Goal: Task Accomplishment & Management: Complete application form

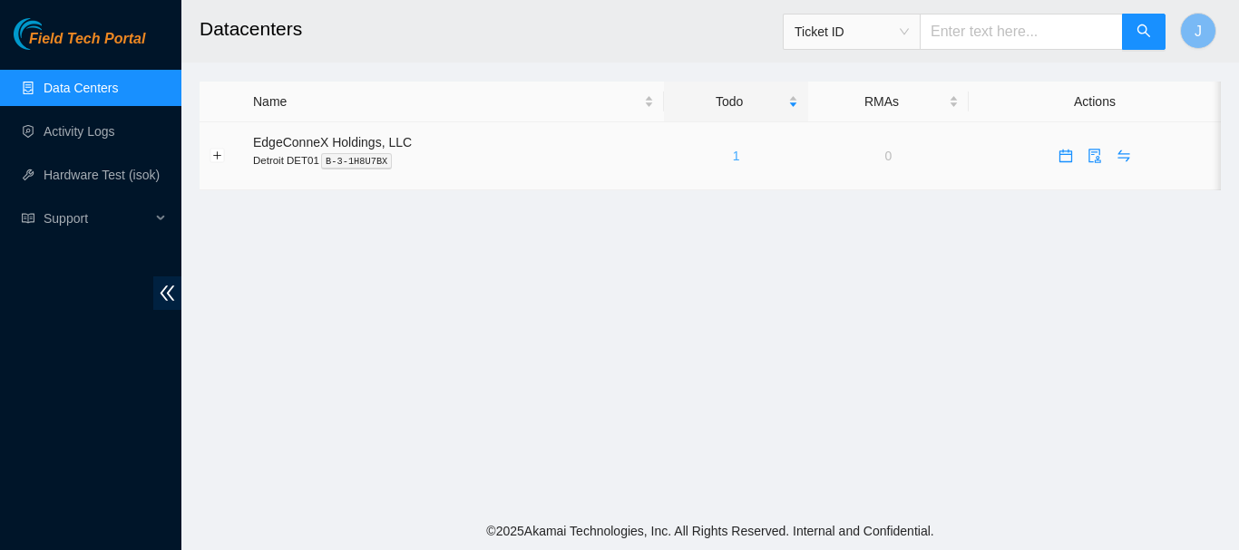
click at [733, 156] on link "1" at bounding box center [736, 156] width 7 height 15
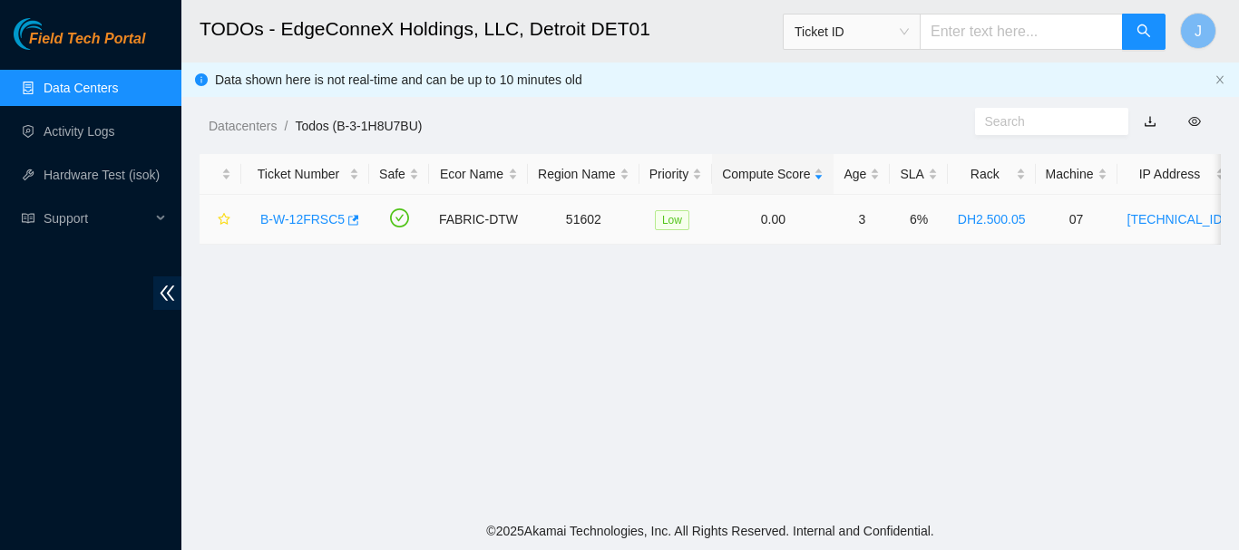
click at [307, 213] on link "B-W-12FRSC5" at bounding box center [302, 219] width 84 height 15
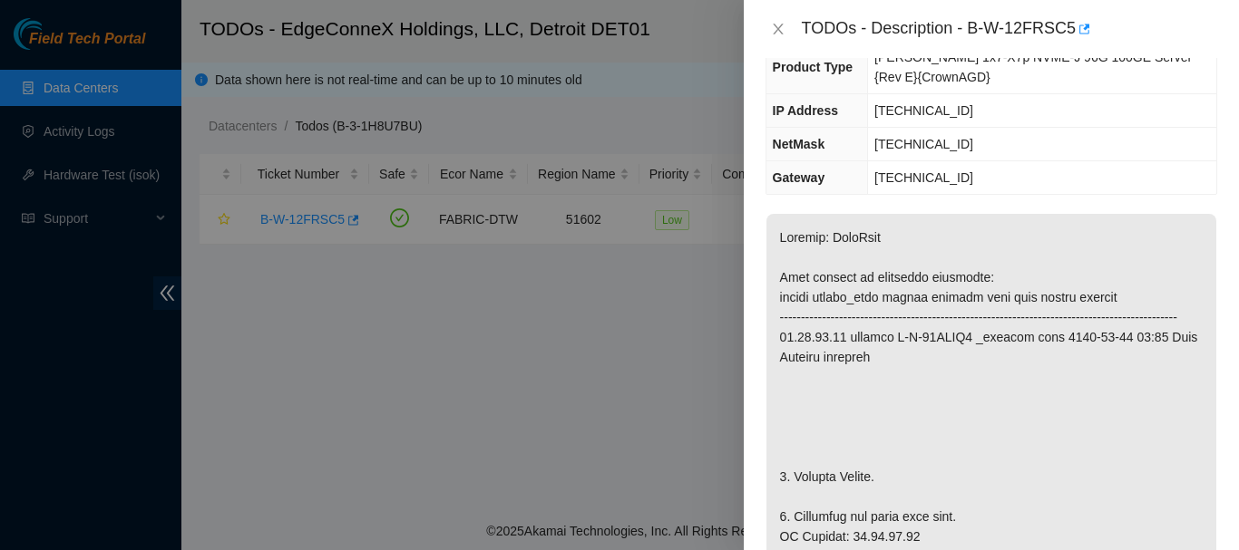
scroll to position [73, 0]
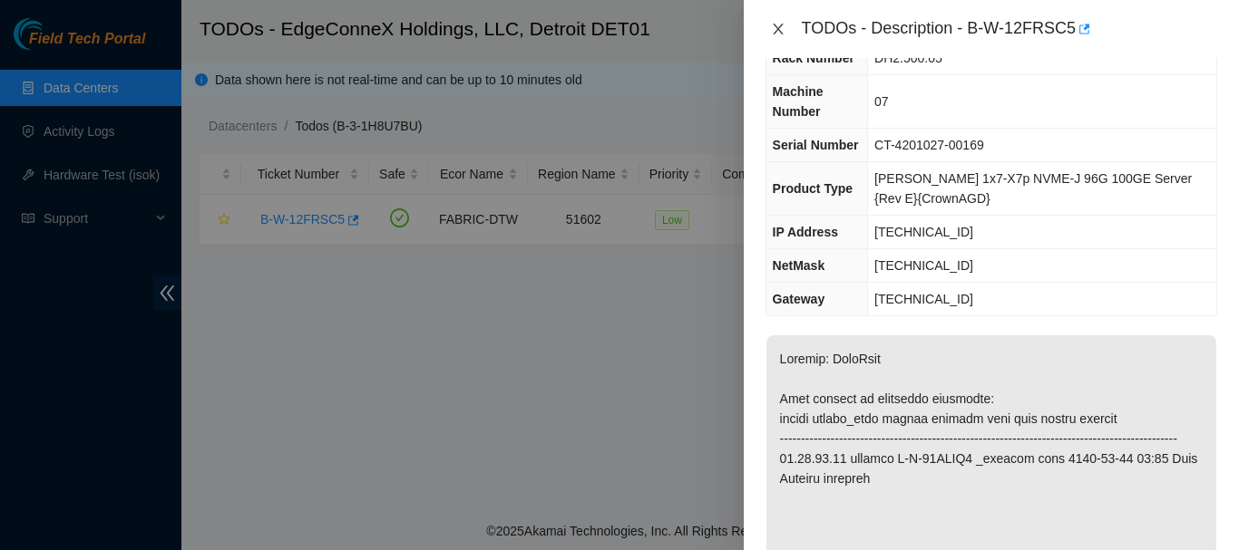
click at [779, 23] on icon "close" at bounding box center [778, 29] width 15 height 15
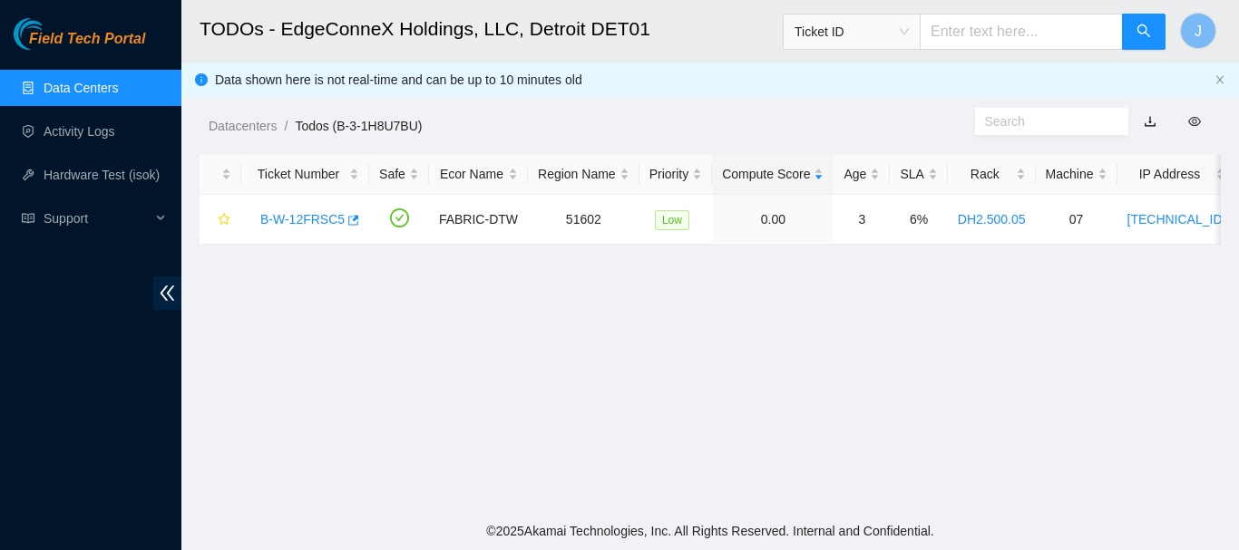
scroll to position [92, 0]
click at [96, 130] on link "Activity Logs" at bounding box center [80, 131] width 72 height 15
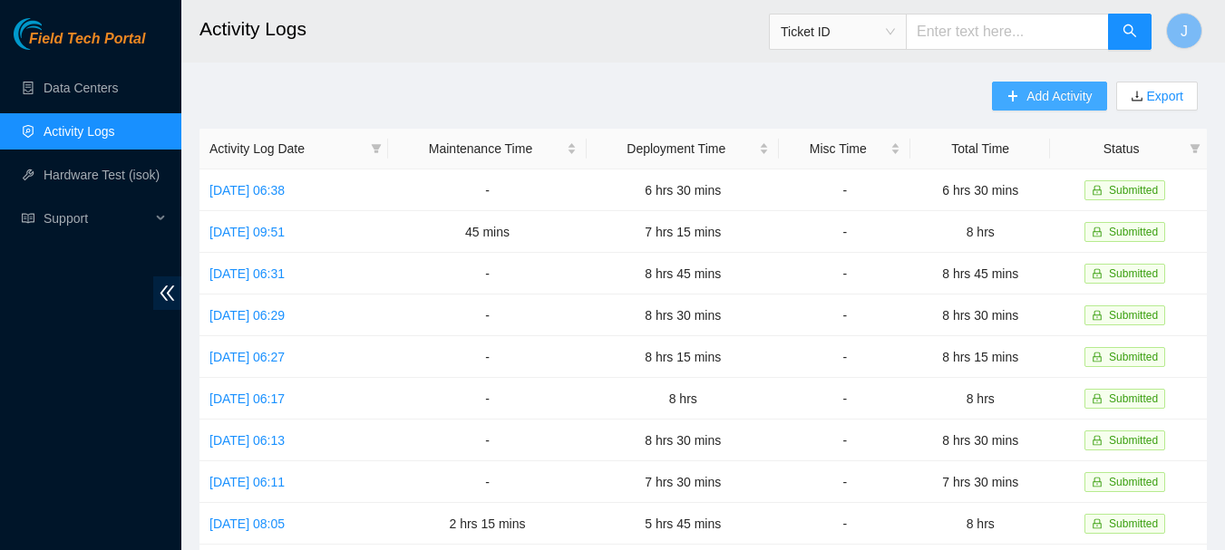
click at [1030, 92] on span "Add Activity" at bounding box center [1058, 96] width 65 height 20
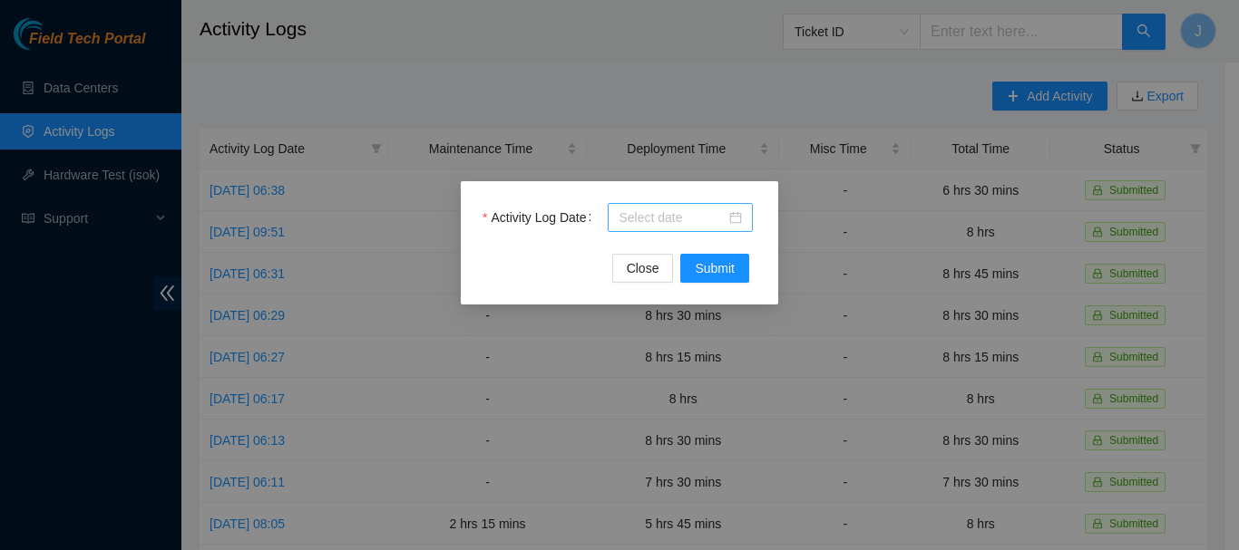
click at [740, 223] on div at bounding box center [679, 218] width 123 height 20
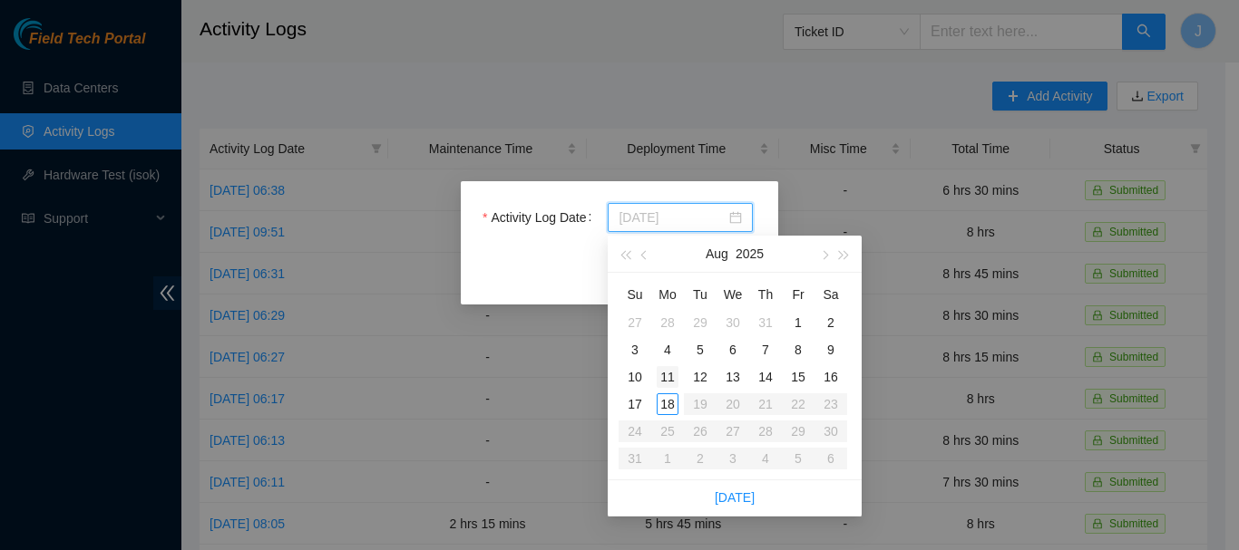
type input "[DATE]"
click at [665, 375] on div "11" at bounding box center [667, 377] width 22 height 22
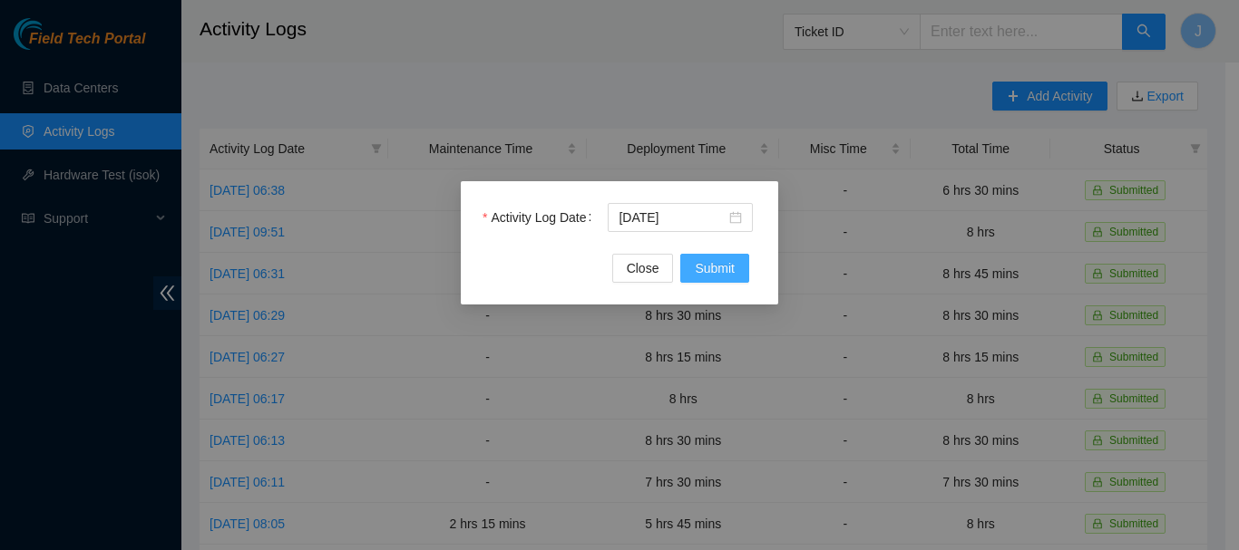
click at [714, 265] on span "Submit" at bounding box center [715, 268] width 40 height 20
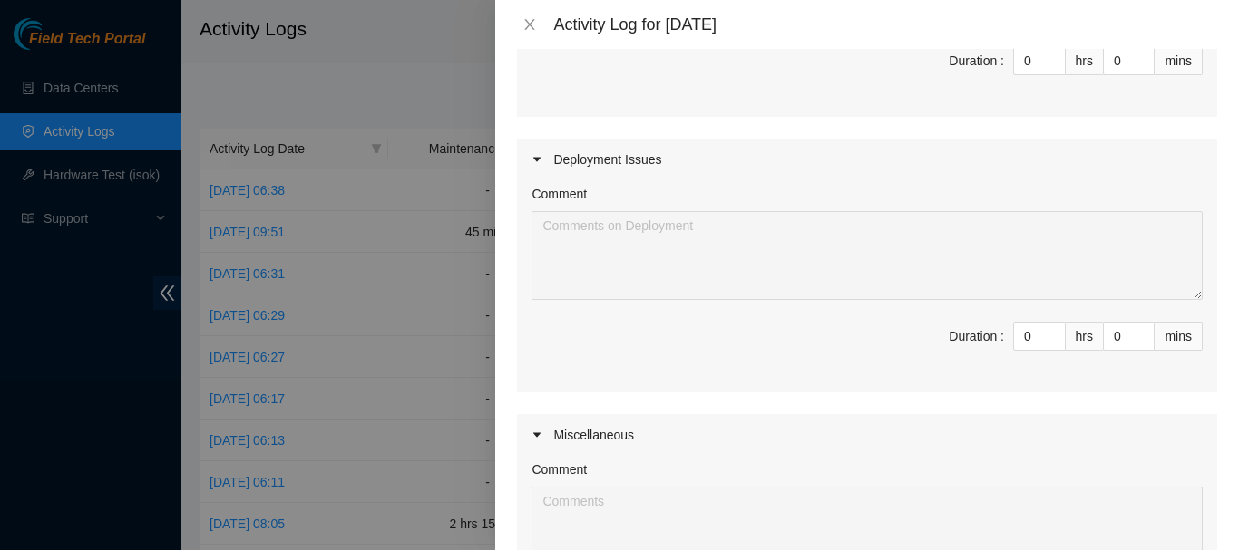
scroll to position [353, 0]
drag, startPoint x: 1022, startPoint y: 330, endPoint x: 928, endPoint y: 338, distance: 93.7
click at [928, 338] on span "Duration : 0 hrs 0 mins" at bounding box center [866, 345] width 671 height 51
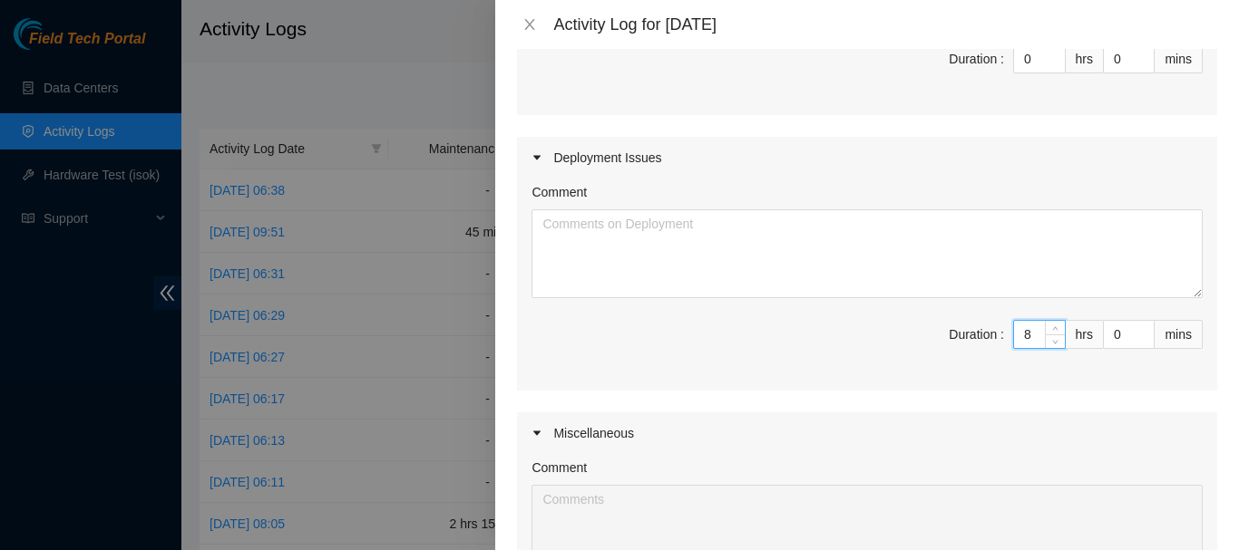
type input "8"
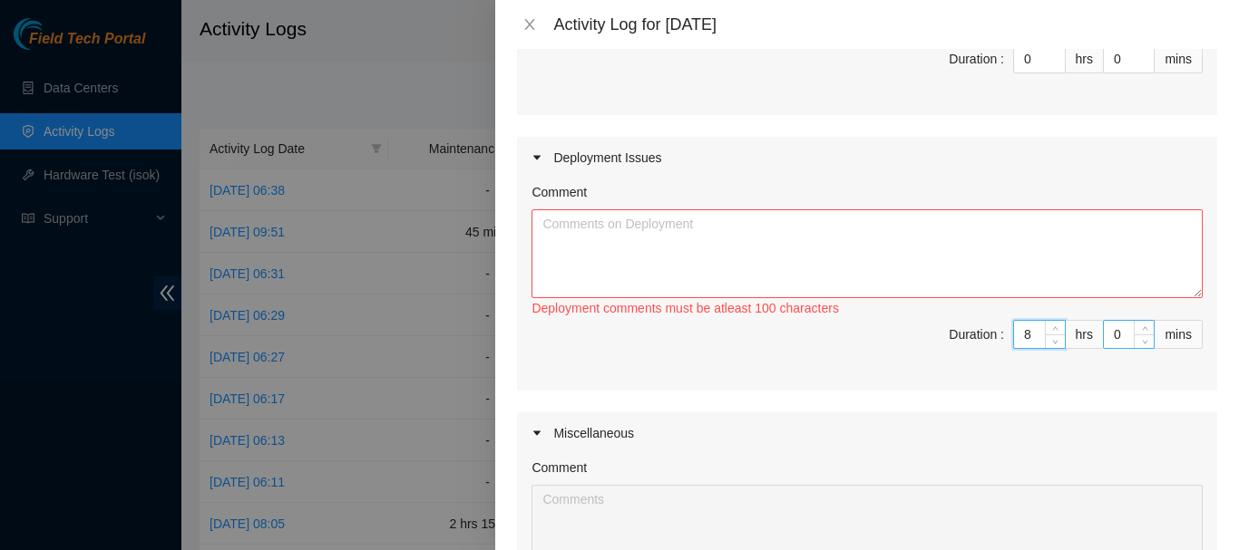
type input "8"
drag, startPoint x: 1114, startPoint y: 332, endPoint x: 1074, endPoint y: 337, distance: 41.2
click at [1074, 337] on span "Duration : 8 hrs 0 mins" at bounding box center [866, 345] width 671 height 51
type input "3"
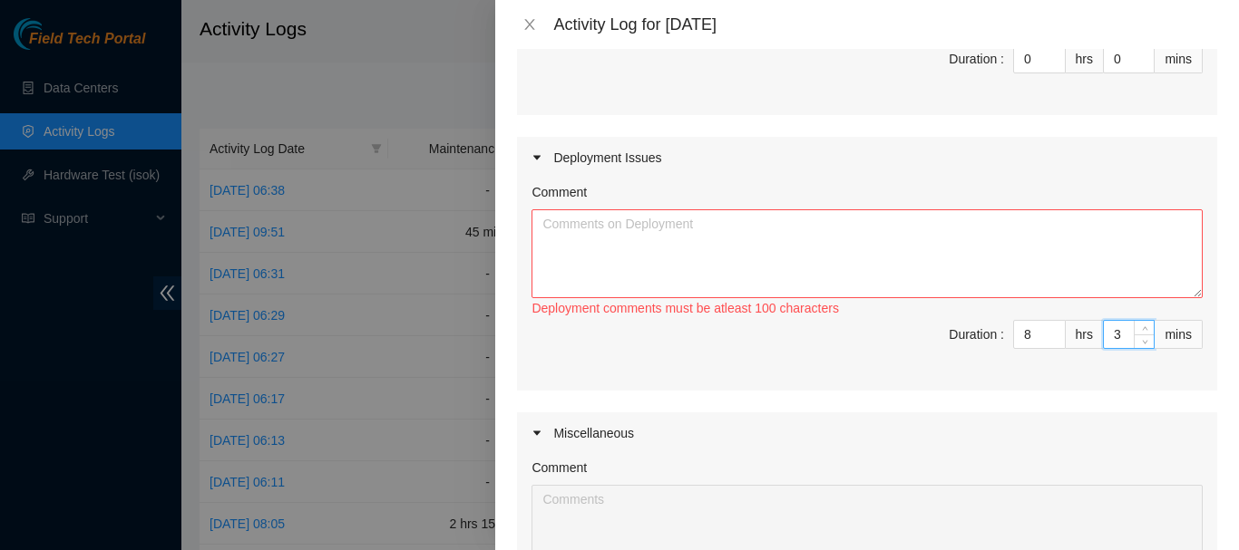
type input "30"
click at [845, 224] on textarea "Comment" at bounding box center [866, 253] width 671 height 89
paste textarea "5:30 to 6:30 Set up Do my time Sheet for last week 6:30 to 2:00 Prep Cable (Cle…"
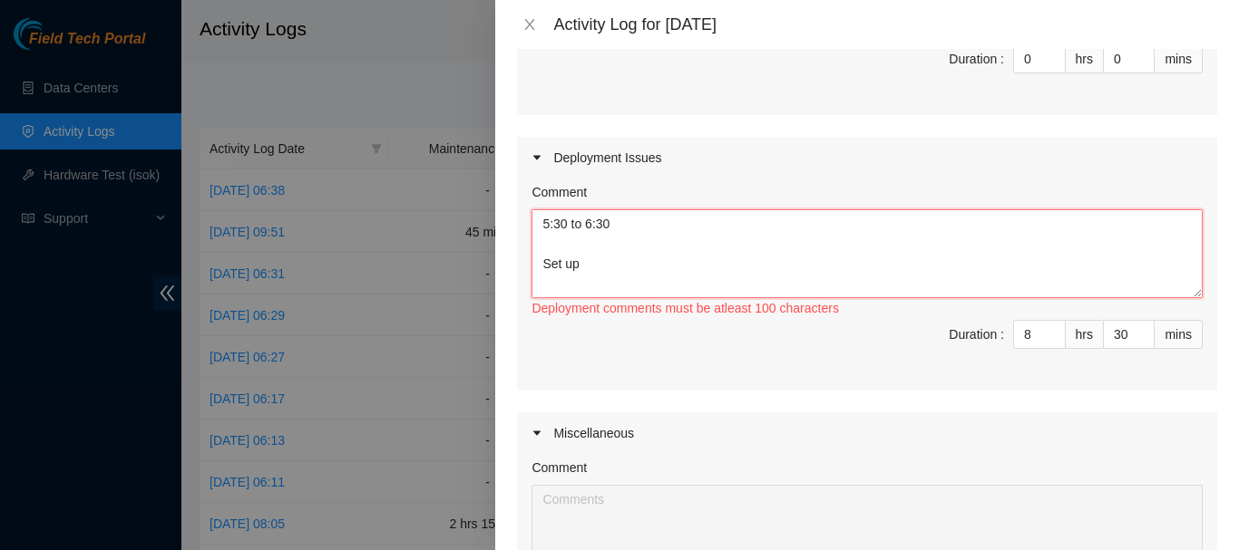
scroll to position [114, 0]
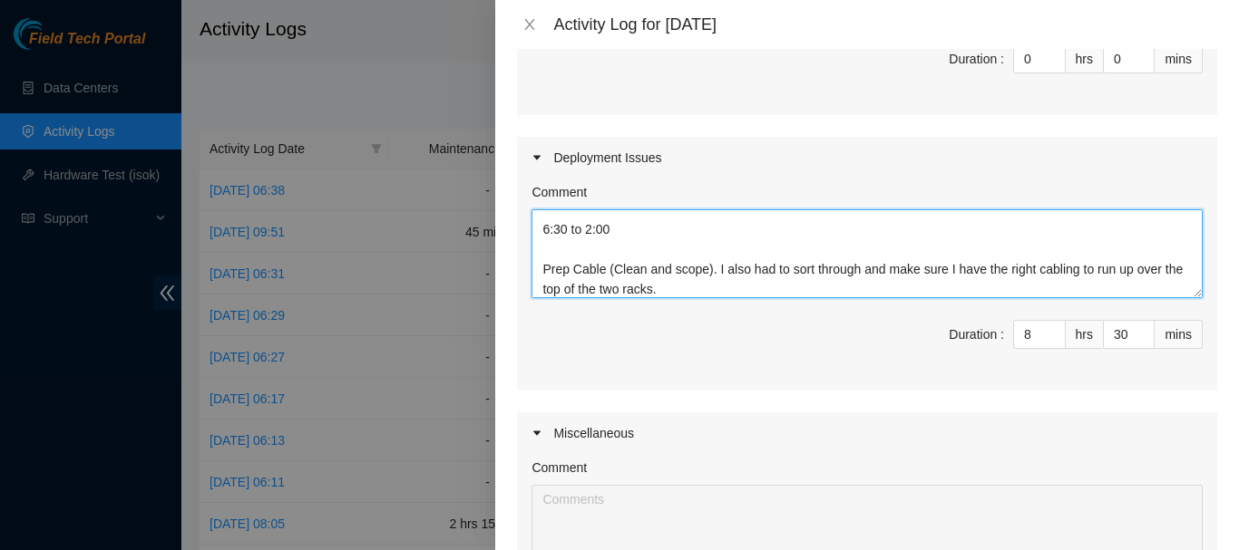
type textarea "5:30 to 6:30 Set up Do my time Sheet for last week 6:30 to 2:00 Prep Cable (Cle…"
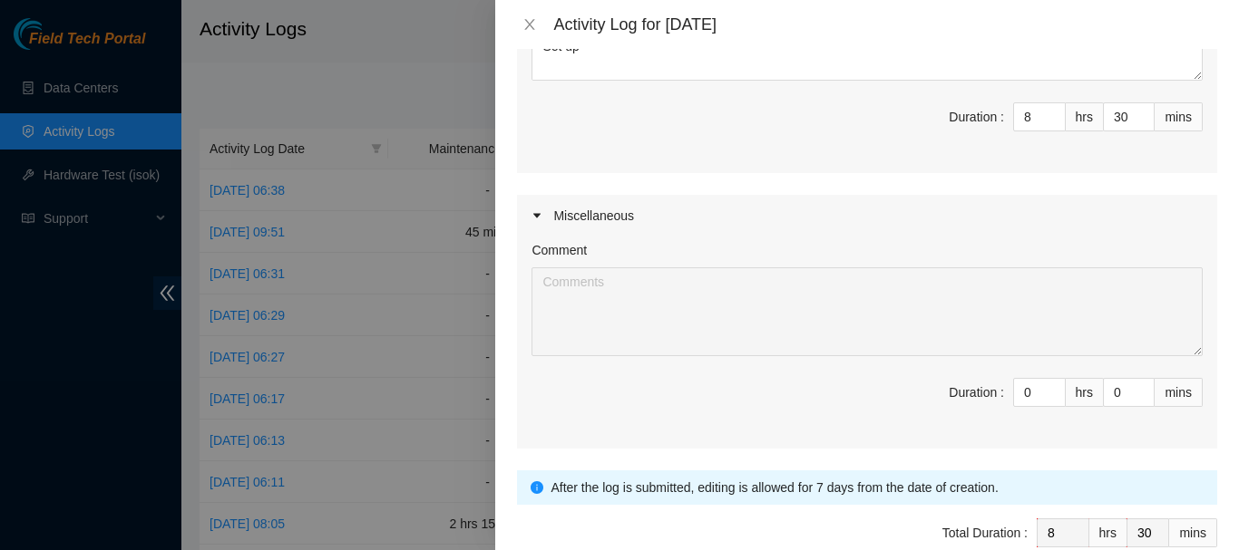
scroll to position [667, 0]
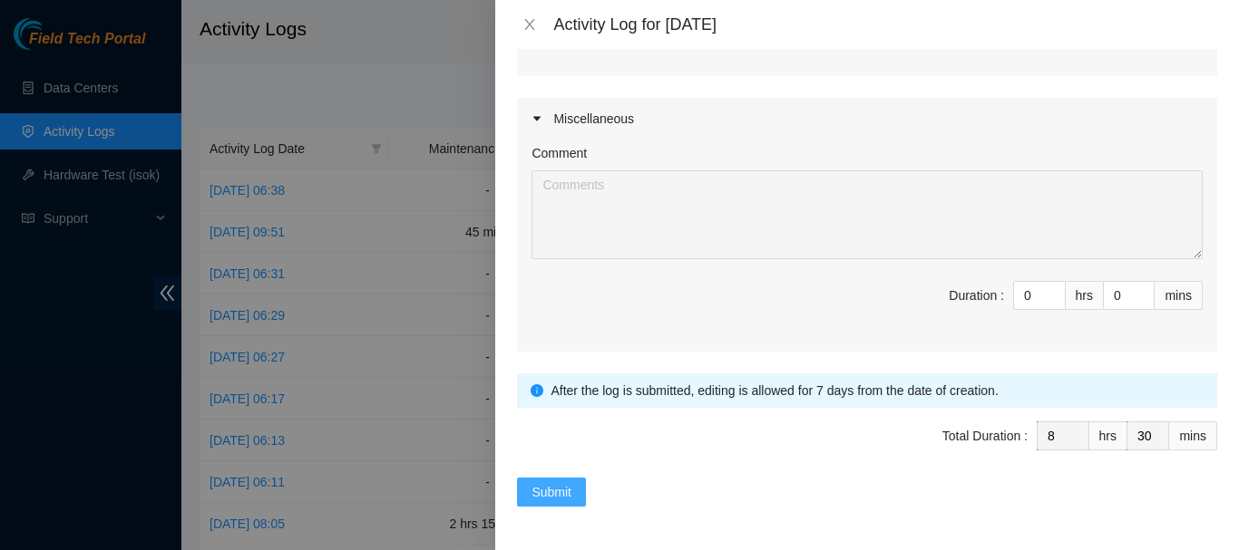
click at [544, 495] on span "Submit" at bounding box center [551, 492] width 40 height 20
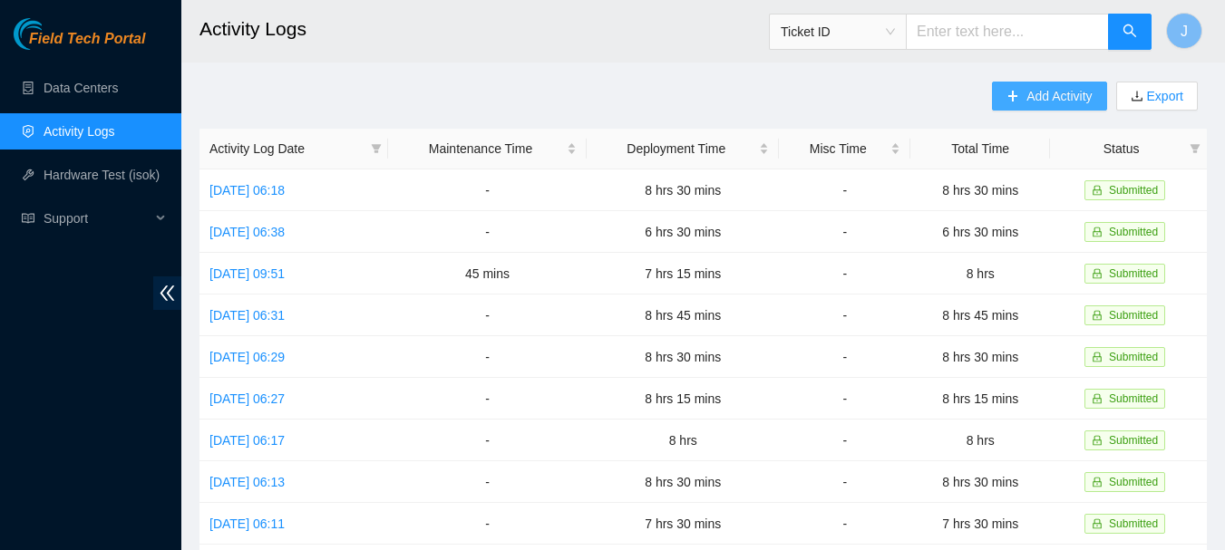
click at [1040, 99] on span "Add Activity" at bounding box center [1058, 96] width 65 height 20
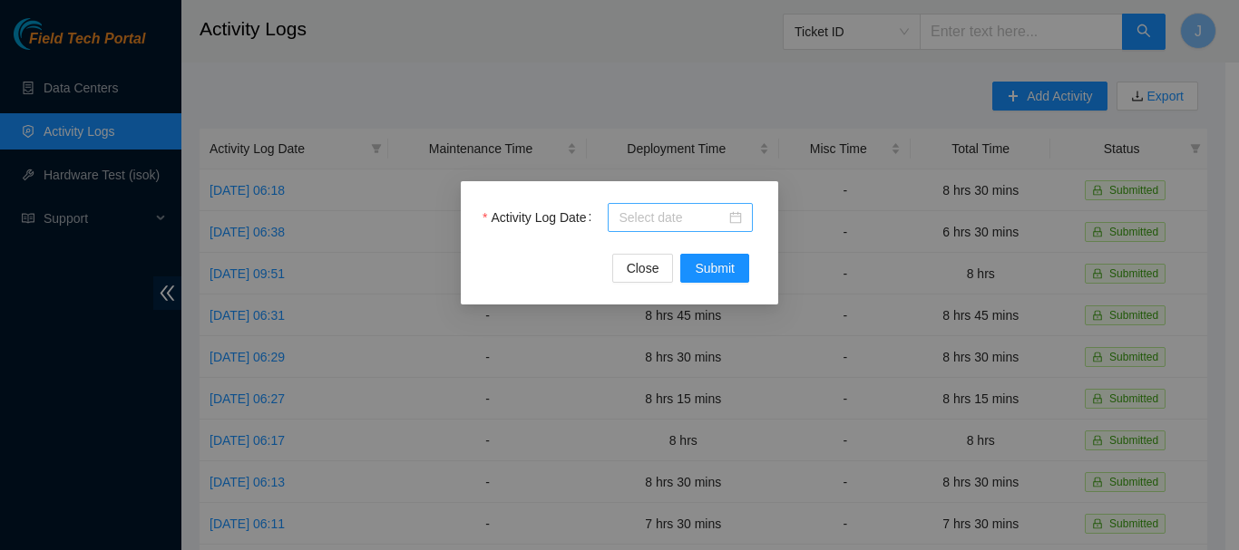
click at [729, 216] on div at bounding box center [679, 218] width 123 height 20
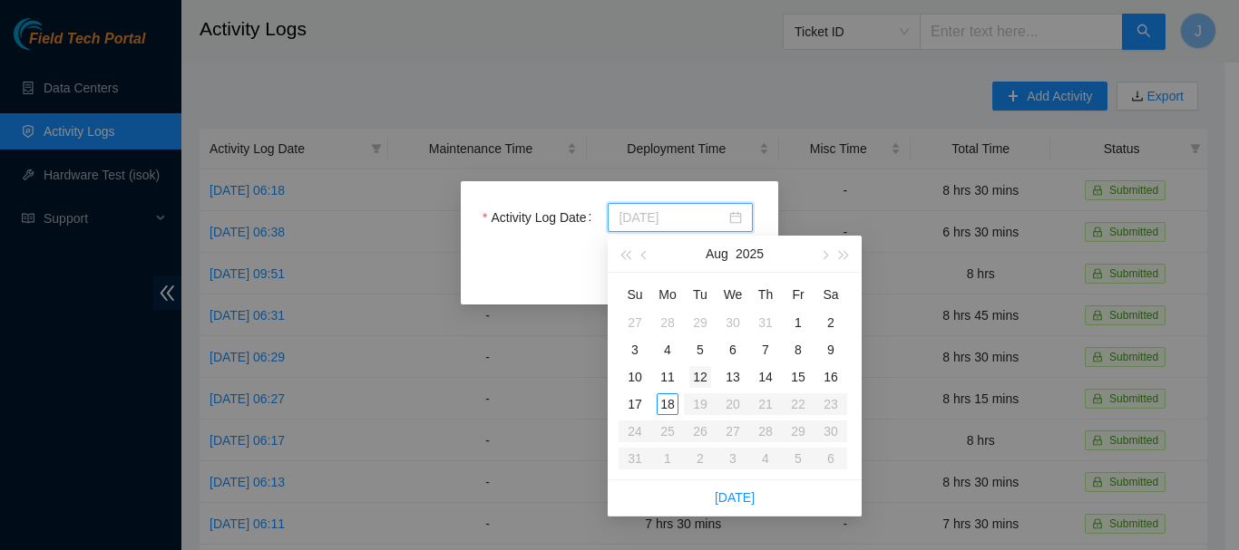
type input "[DATE]"
click at [700, 374] on div "12" at bounding box center [700, 377] width 22 height 22
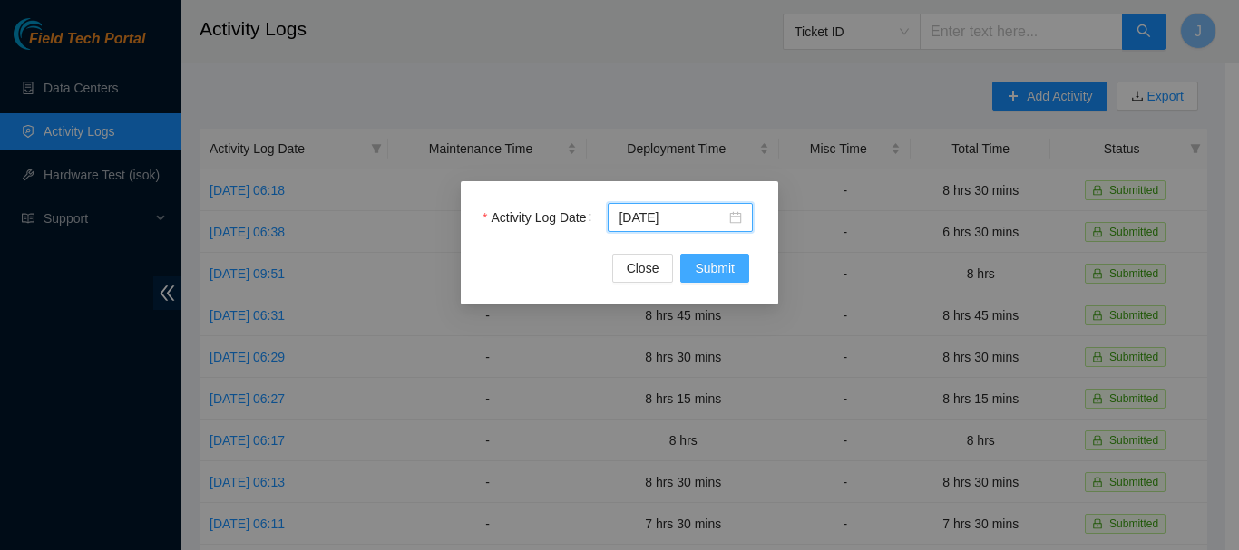
click at [720, 270] on span "Submit" at bounding box center [715, 268] width 40 height 20
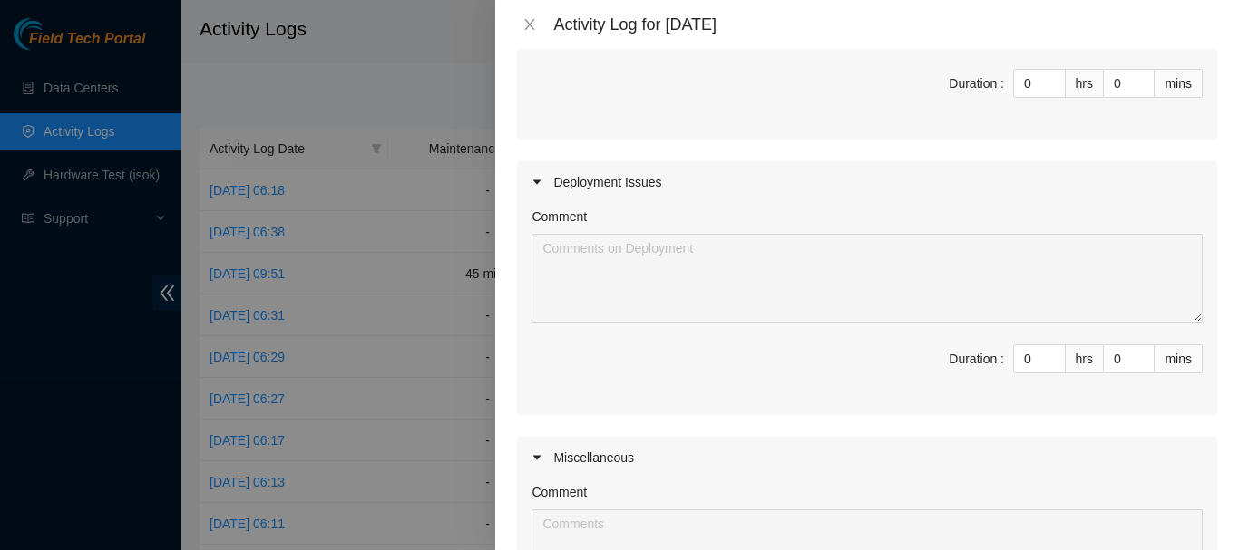
scroll to position [374, 0]
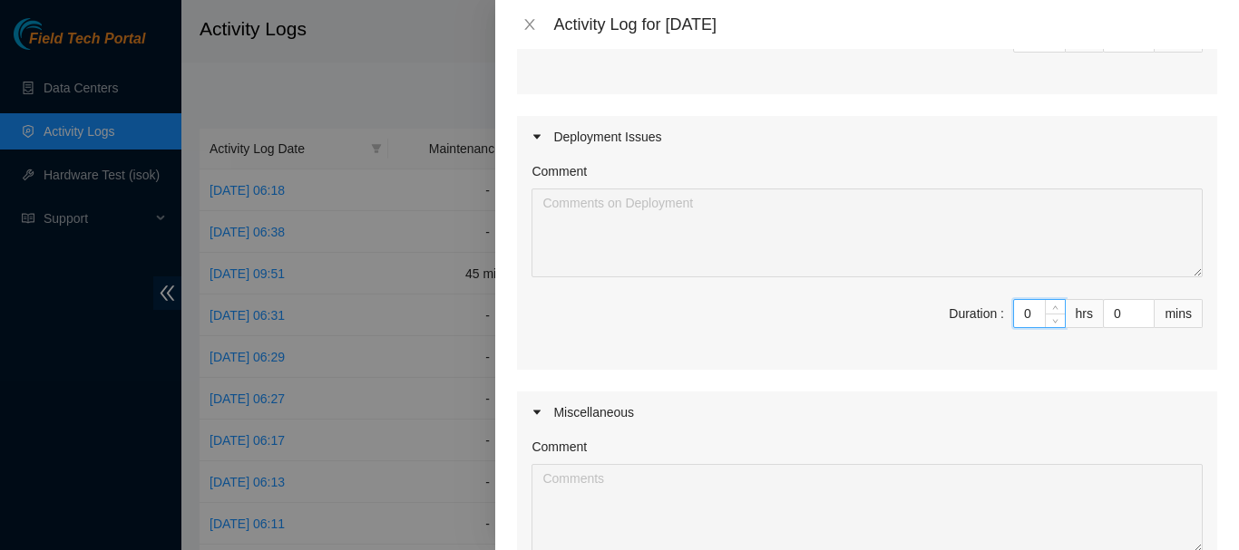
drag, startPoint x: 1029, startPoint y: 310, endPoint x: 948, endPoint y: 321, distance: 81.4
click at [948, 321] on span "Duration : 0 hrs 0 mins" at bounding box center [866, 324] width 671 height 51
type input "8"
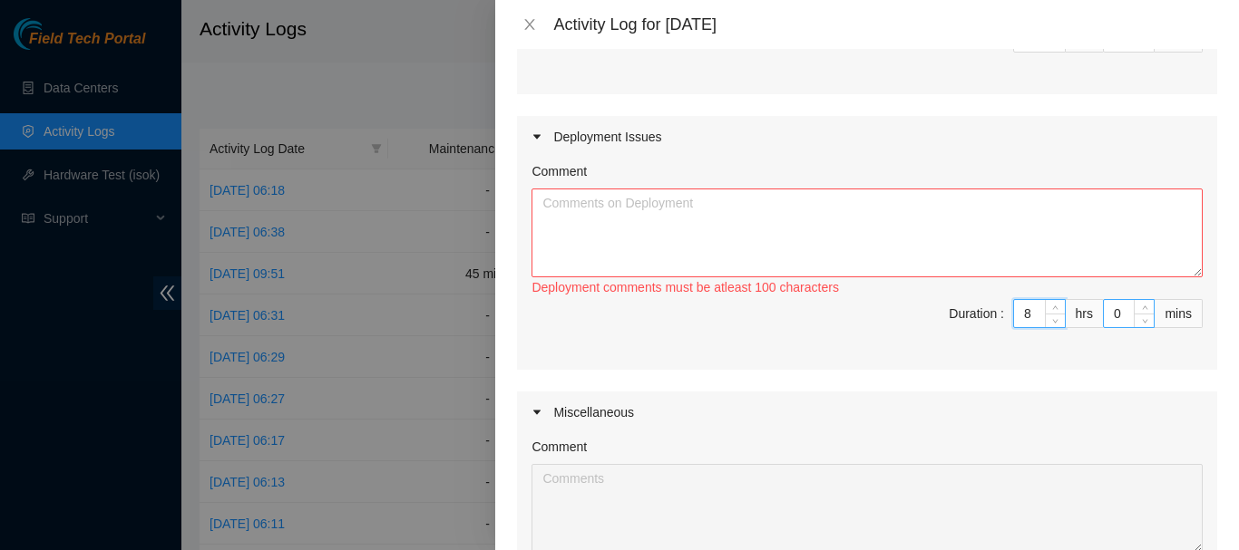
type input "8"
drag, startPoint x: 1114, startPoint y: 308, endPoint x: 1068, endPoint y: 310, distance: 46.3
click at [1068, 310] on span "Duration : 8 hrs 0 mins" at bounding box center [866, 324] width 671 height 51
type input "7"
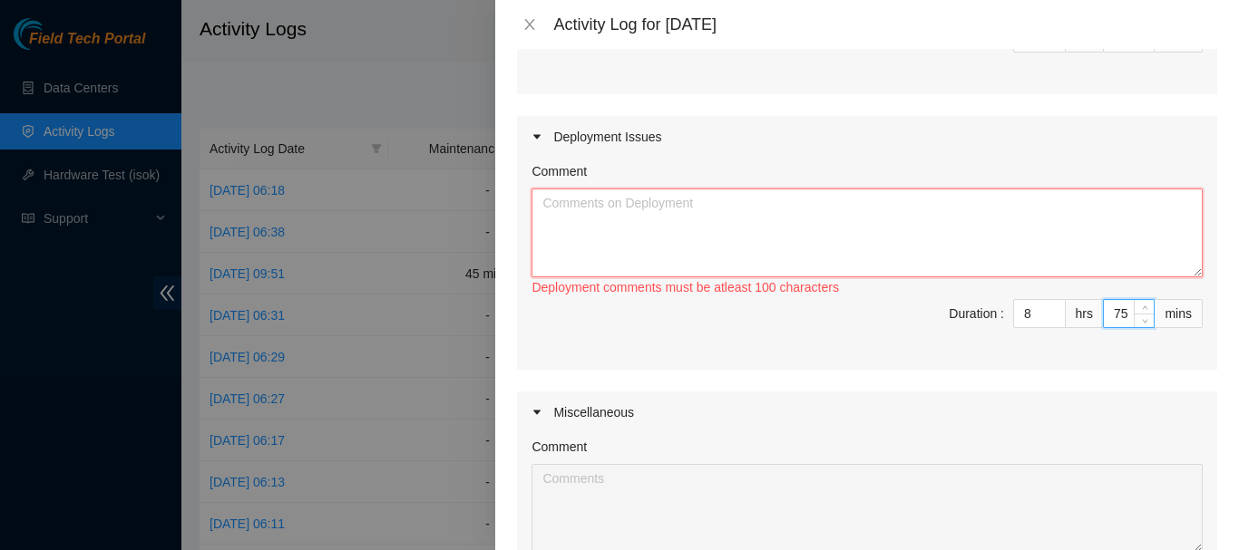
type input "59"
click at [980, 219] on textarea "Comment" at bounding box center [866, 233] width 671 height 89
paste textarea "5:15 to 5:30 Set up 5:30 to 2:00 Cable and labe: Put labile on cabling and run …"
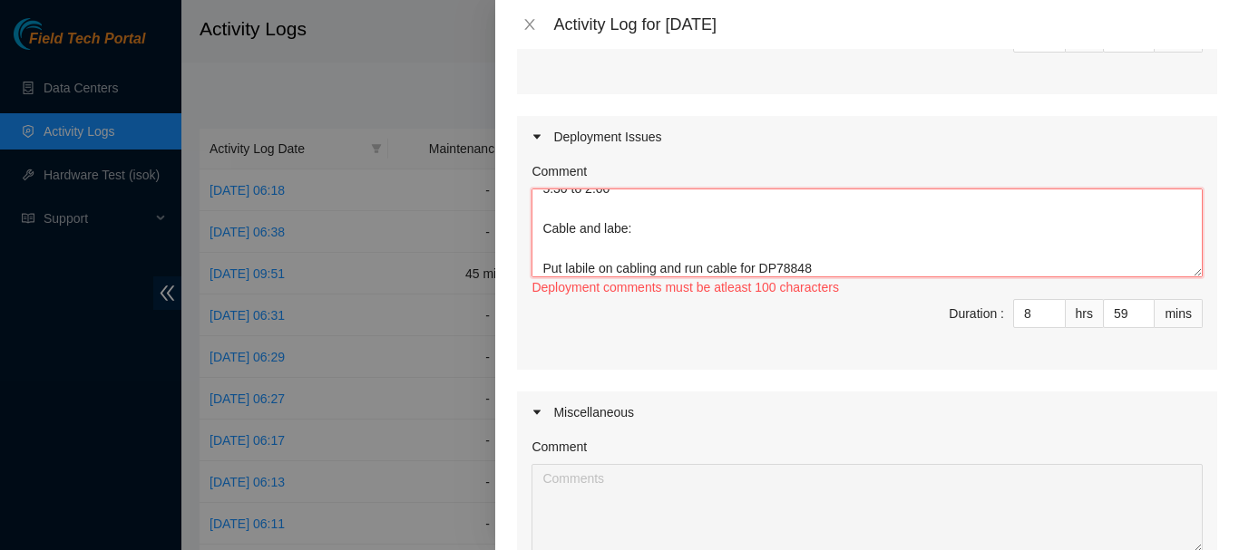
scroll to position [100, 0]
drag, startPoint x: 590, startPoint y: 264, endPoint x: 567, endPoint y: 262, distance: 23.6
click at [567, 262] on textarea "5:15 to 5:30 Set up 5:30 to 2:00 Cable and labe: Put labile on cabling and run …" at bounding box center [866, 233] width 671 height 89
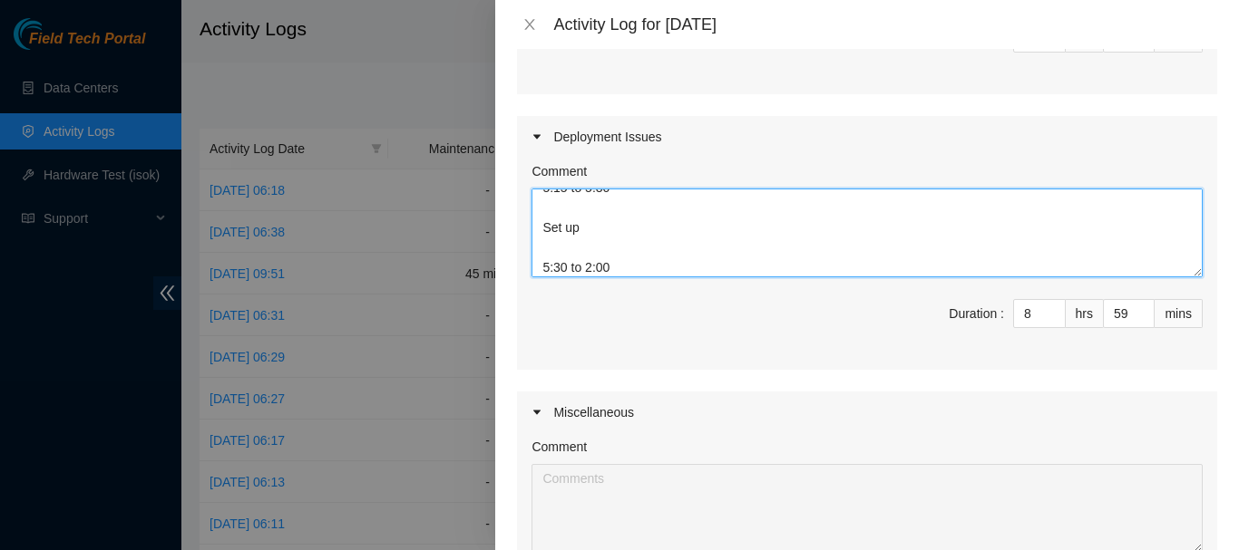
scroll to position [0, 0]
drag, startPoint x: 756, startPoint y: 273, endPoint x: 500, endPoint y: 193, distance: 267.8
click at [500, 193] on div "Note: This activity log is for informational purposes only. You will not be pai…" at bounding box center [866, 299] width 743 height 501
type textarea "5:15 to 5:30 Set up 5:30 to 2:00 Cable and labe: Put labels on cabling and test…"
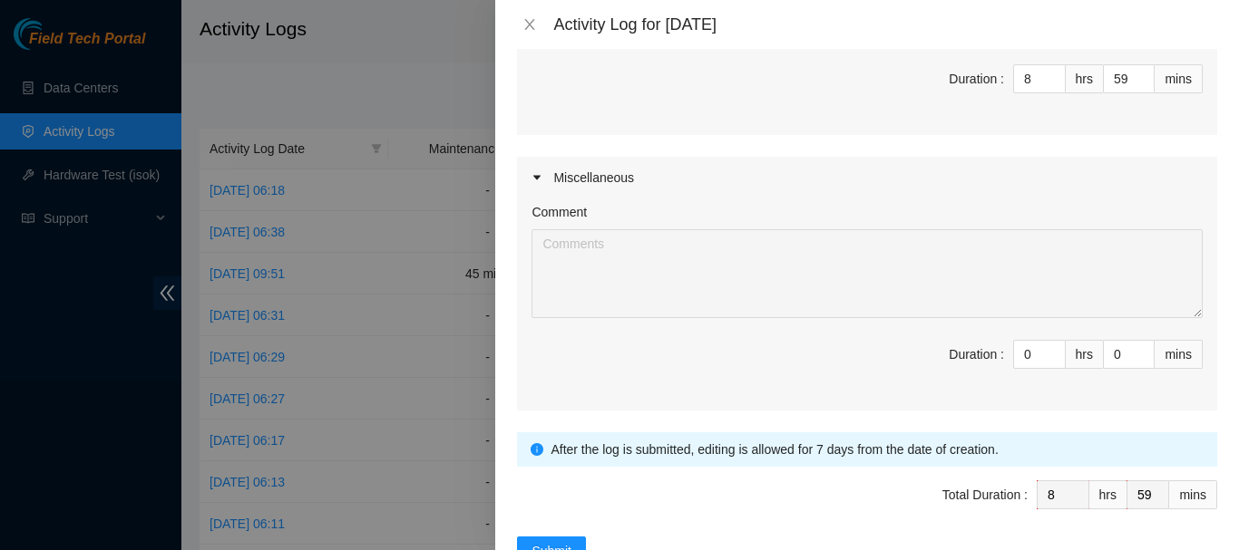
scroll to position [667, 0]
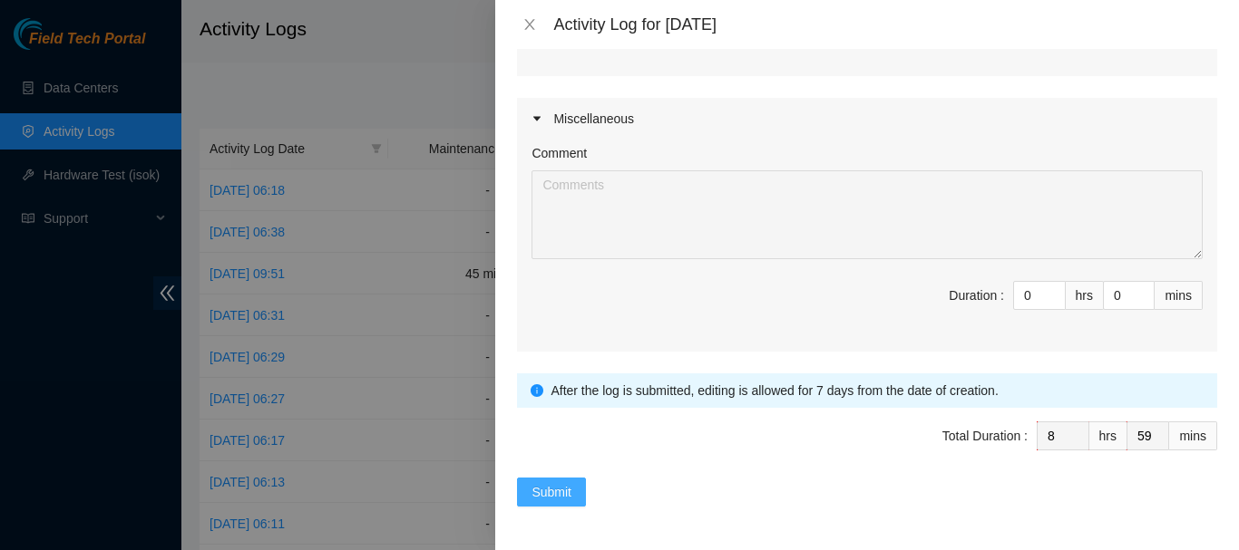
click at [543, 489] on span "Submit" at bounding box center [551, 492] width 40 height 20
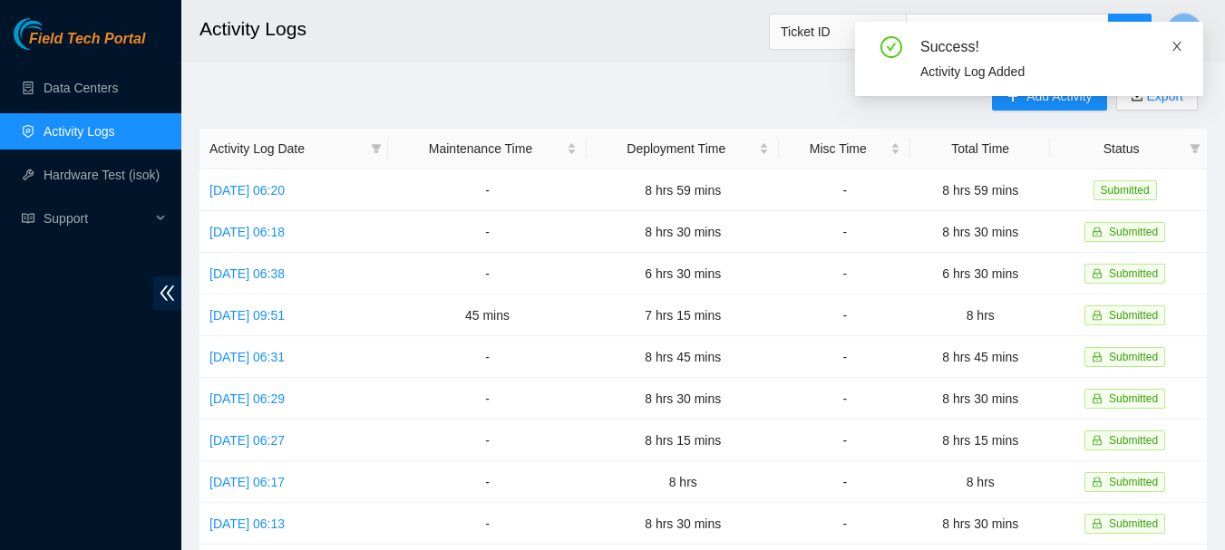
click at [1179, 44] on icon "close" at bounding box center [1176, 46] width 9 height 9
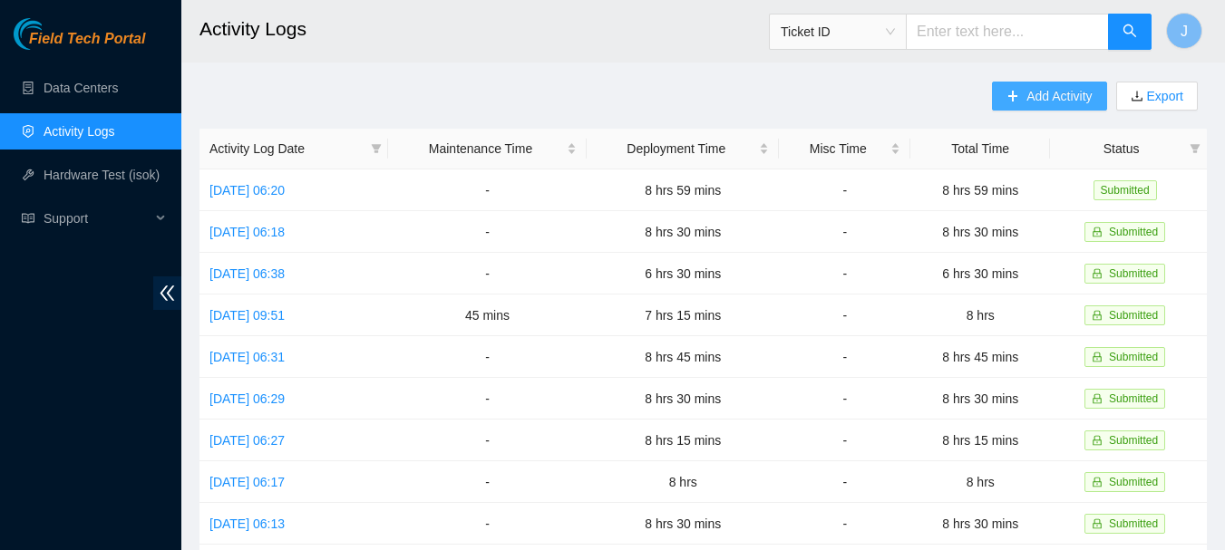
click at [1045, 92] on span "Add Activity" at bounding box center [1058, 96] width 65 height 20
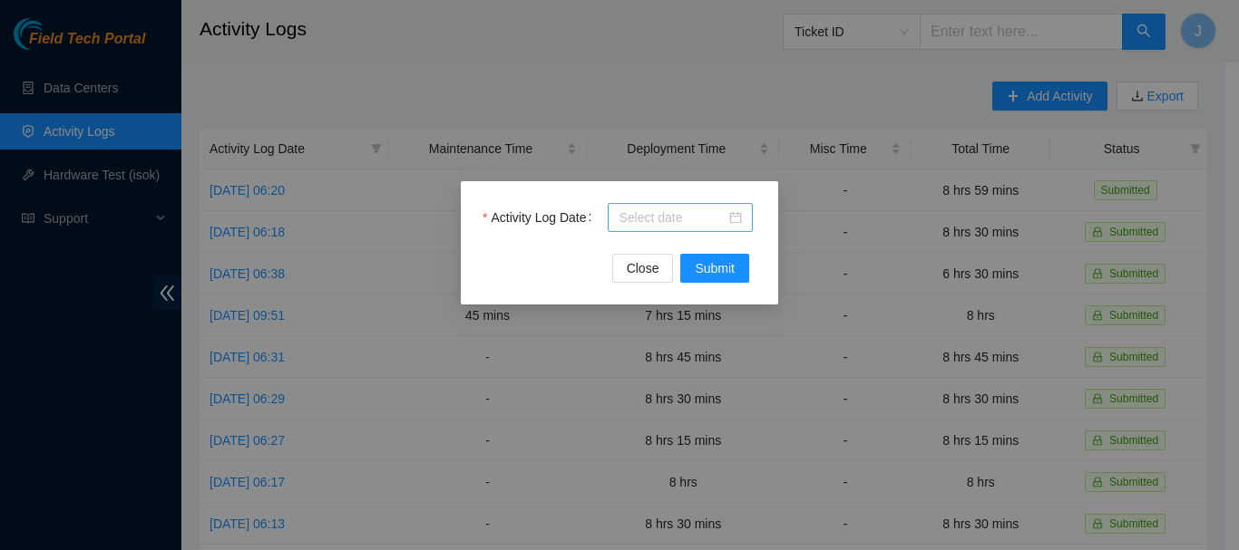
click at [737, 219] on div at bounding box center [679, 218] width 123 height 20
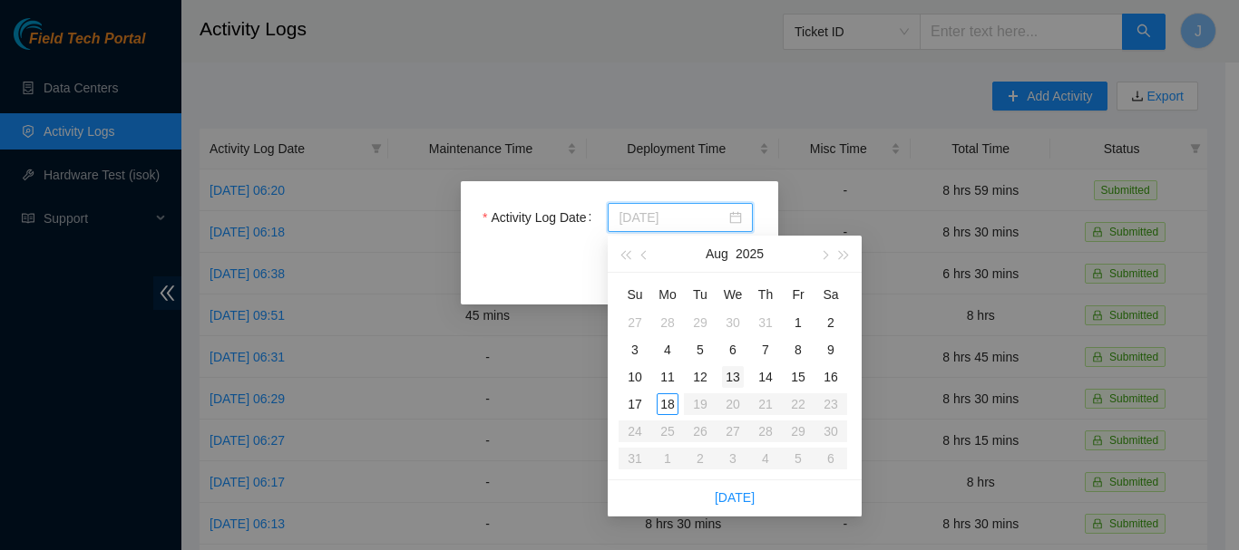
type input "[DATE]"
click at [730, 377] on div "13" at bounding box center [733, 377] width 22 height 22
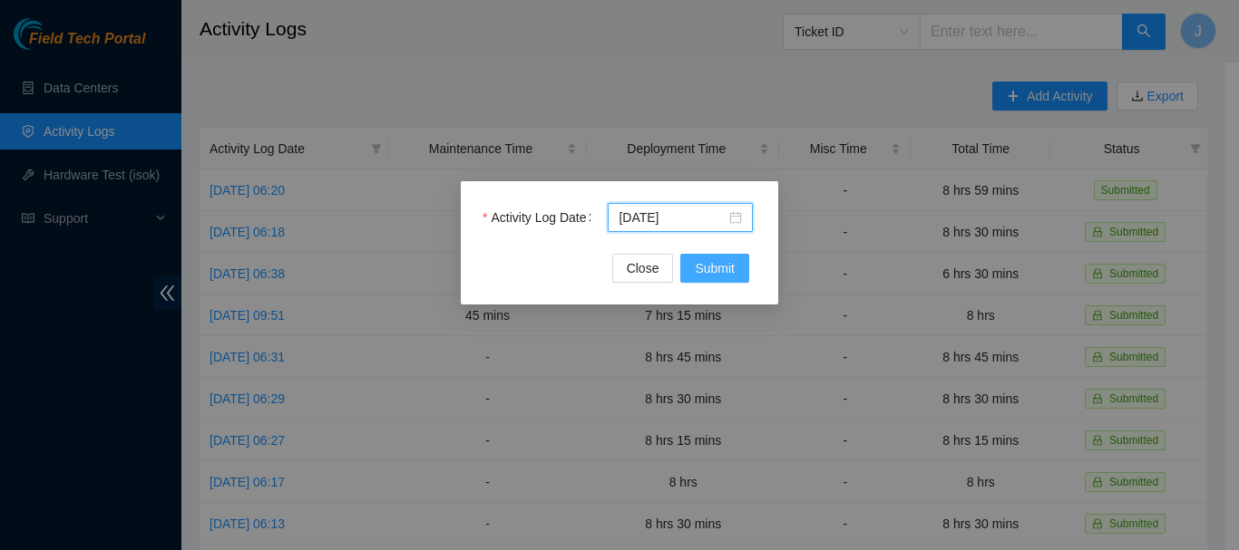
click at [719, 269] on span "Submit" at bounding box center [715, 268] width 40 height 20
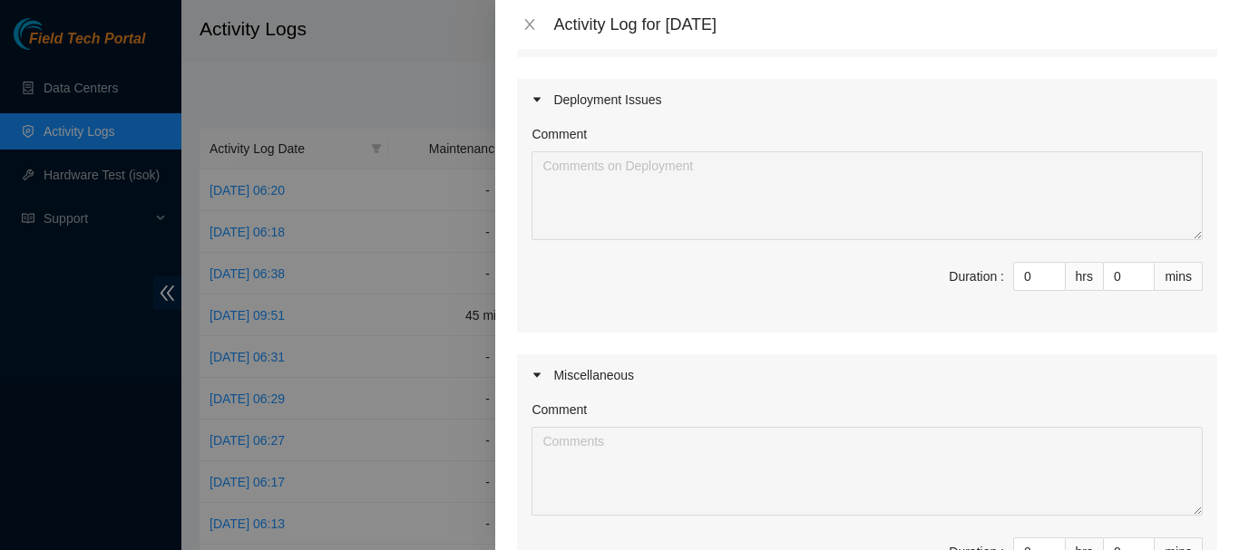
scroll to position [460, 0]
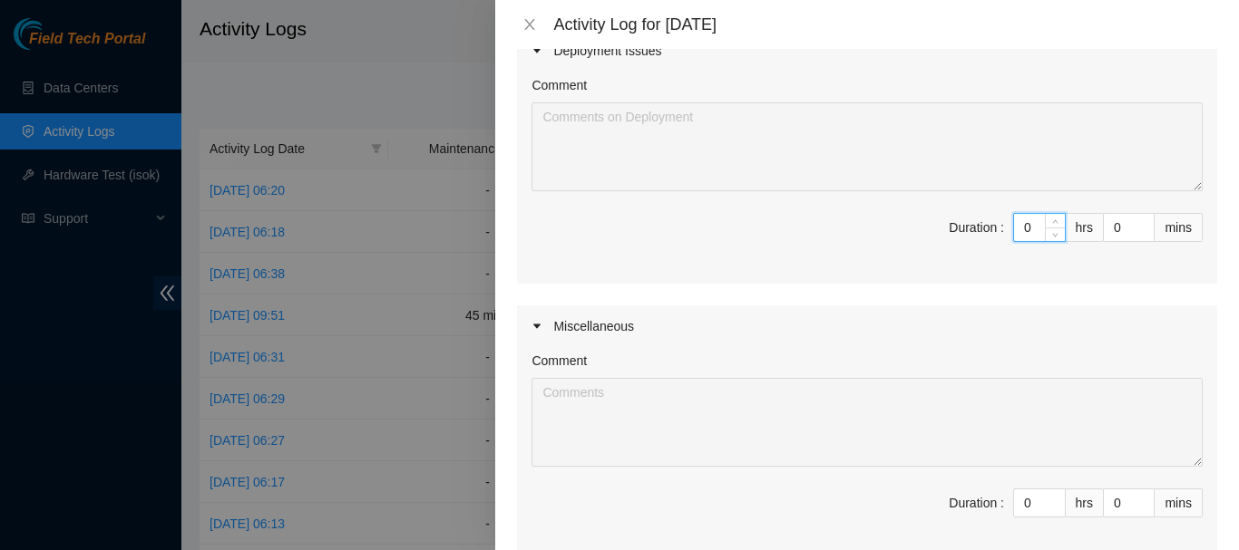
click at [1027, 228] on input "0" at bounding box center [1039, 227] width 51 height 27
drag, startPoint x: 1027, startPoint y: 228, endPoint x: 980, endPoint y: 228, distance: 47.2
click at [980, 228] on span "Duration : 0 hrs 0 mins" at bounding box center [866, 238] width 671 height 51
type input "8"
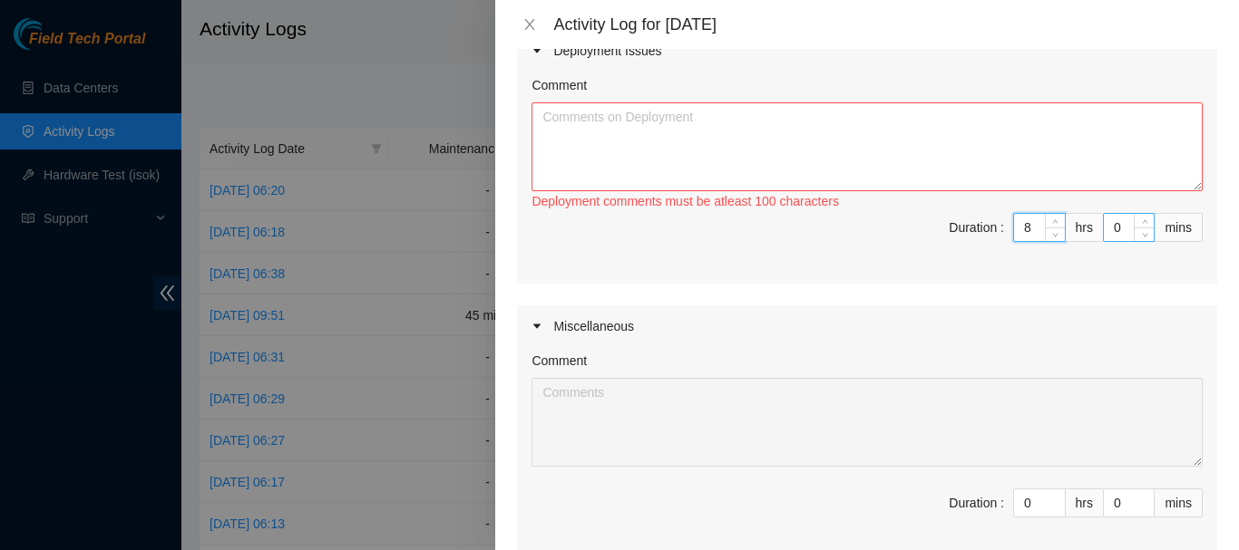
type input "8"
drag, startPoint x: 1112, startPoint y: 230, endPoint x: 1082, endPoint y: 235, distance: 31.2
click at [1082, 235] on span "Duration : 8 hrs 0 mins" at bounding box center [866, 238] width 671 height 51
type input "4"
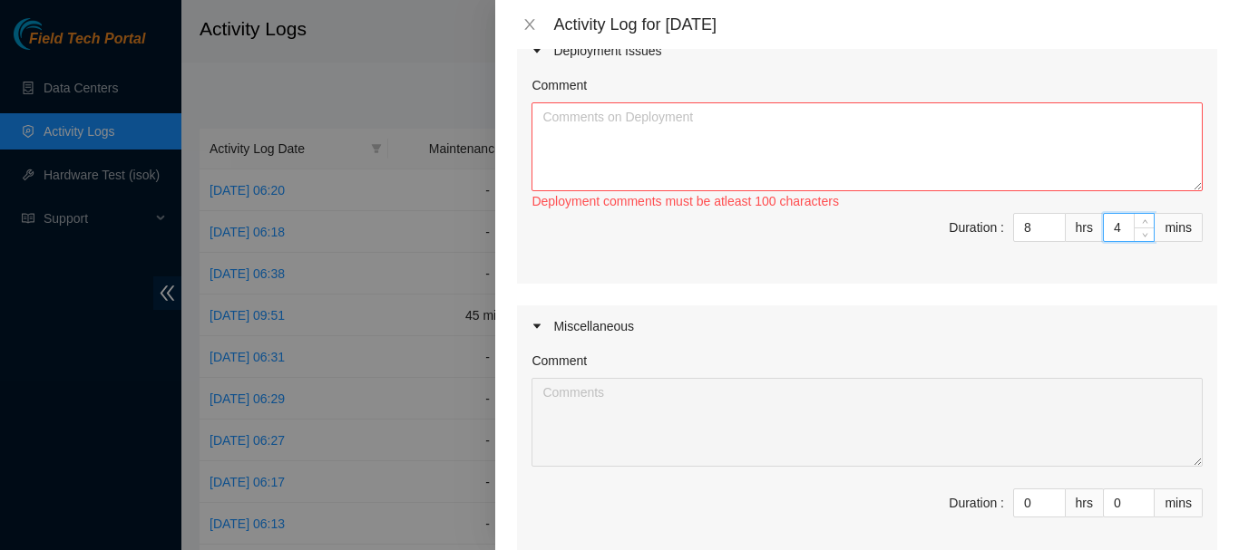
type input "45"
click at [969, 130] on textarea "Comment" at bounding box center [866, 146] width 671 height 89
paste textarea "Rack RTR 5:15 to 5:30 Set up 5:30 to 2:00 Prep the router for DH2.500.07 Figure…"
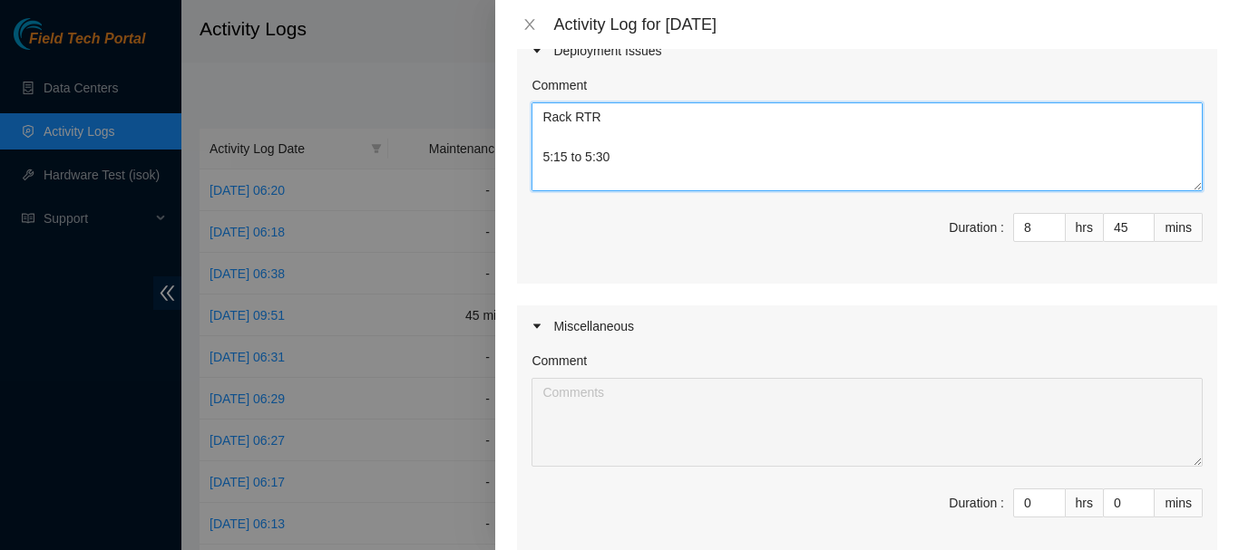
scroll to position [234, 0]
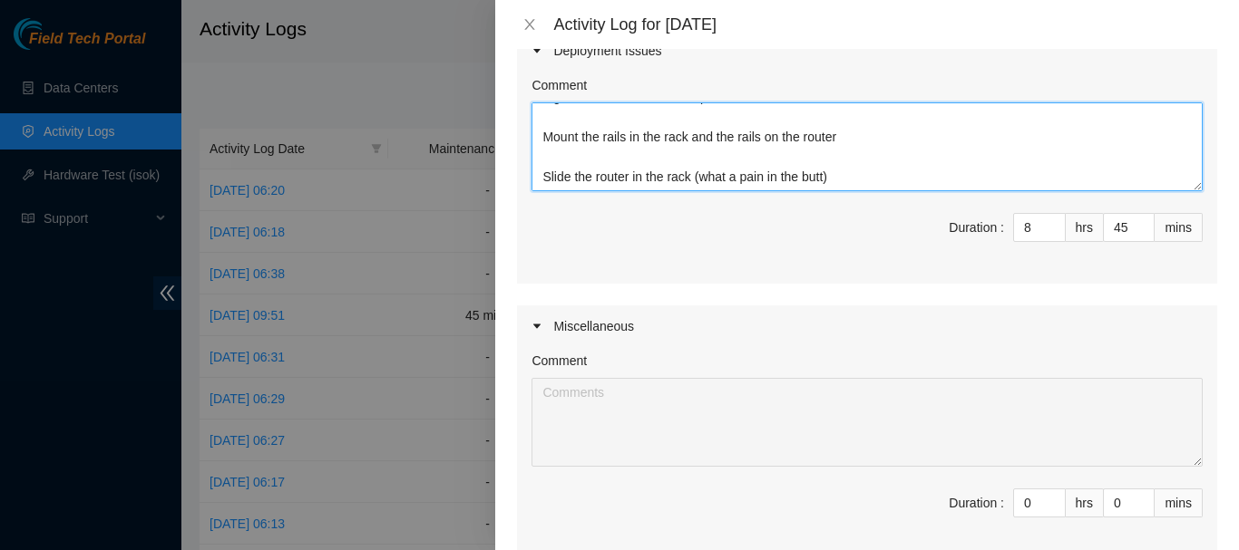
type textarea "Rack RTR 5:15 to 5:30 Set up 5:30 to 2:00 Prep the router for DH2.500.07 Figure…"
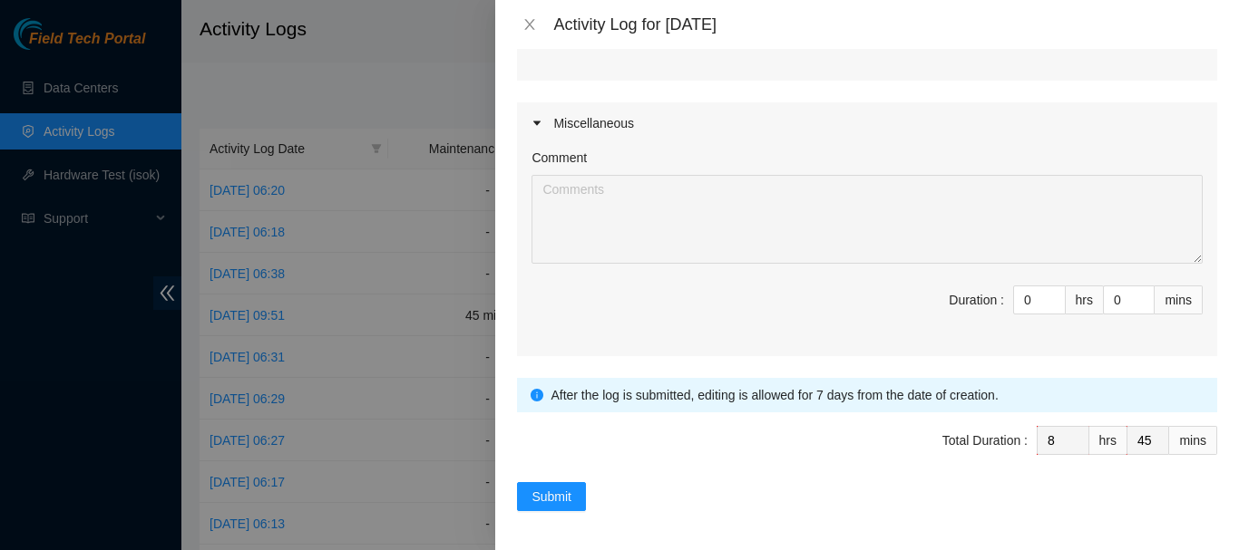
scroll to position [667, 0]
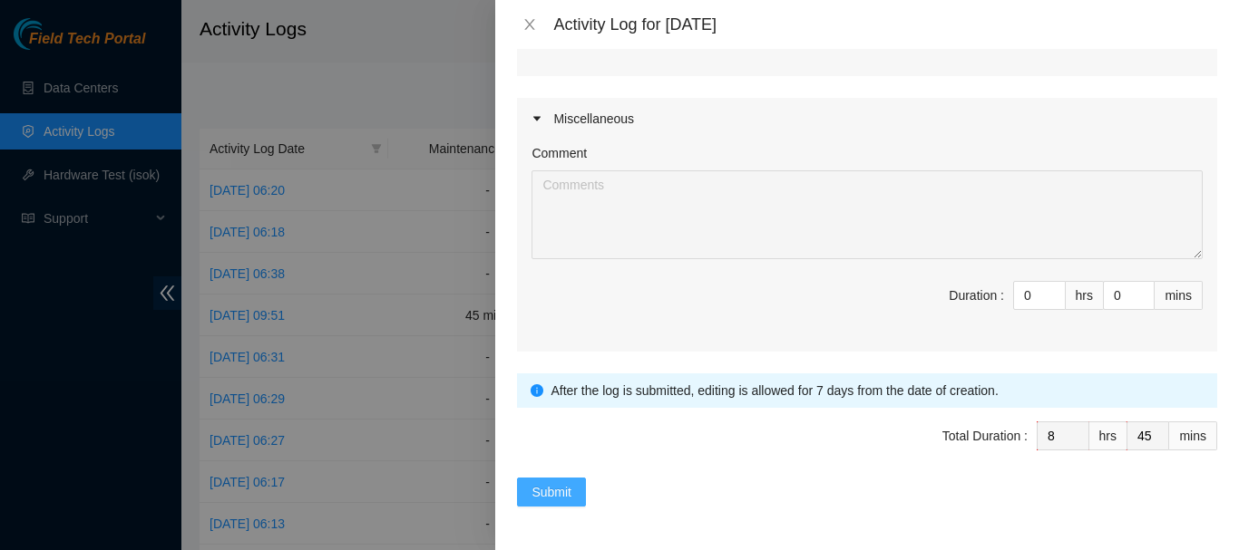
click at [561, 484] on span "Submit" at bounding box center [551, 492] width 40 height 20
type input "0"
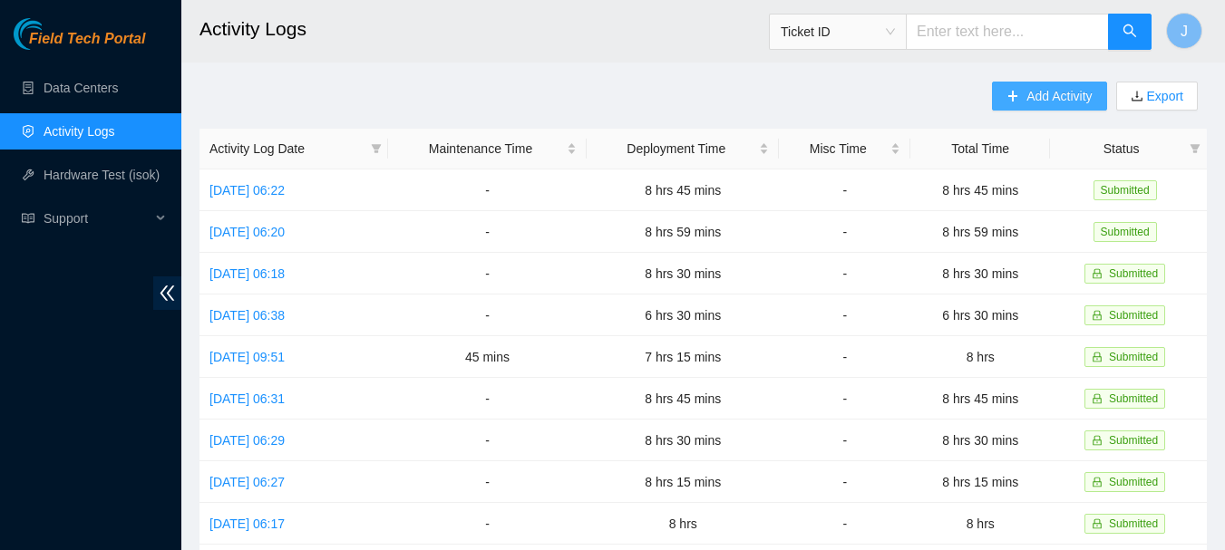
click at [1054, 92] on span "Add Activity" at bounding box center [1058, 96] width 65 height 20
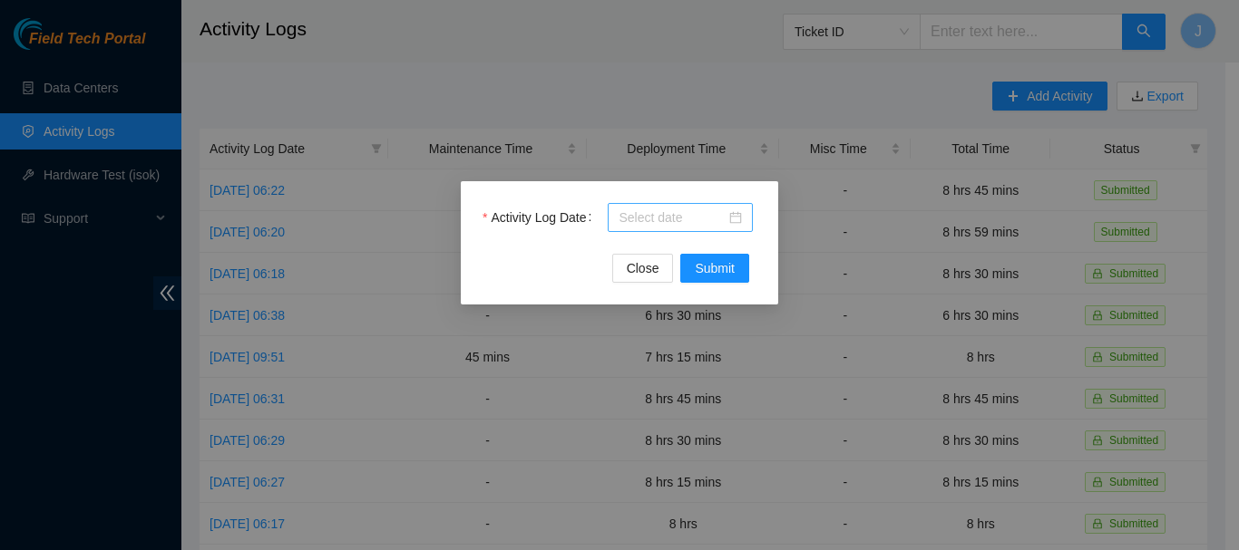
click at [728, 219] on div at bounding box center [679, 218] width 123 height 20
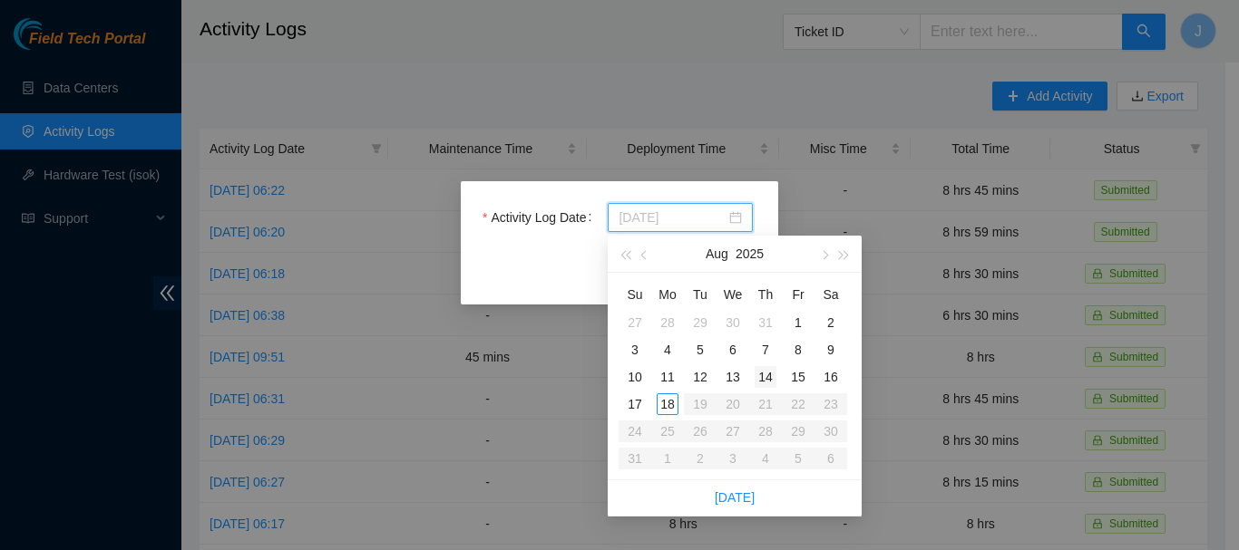
type input "[DATE]"
click at [767, 377] on div "14" at bounding box center [765, 377] width 22 height 22
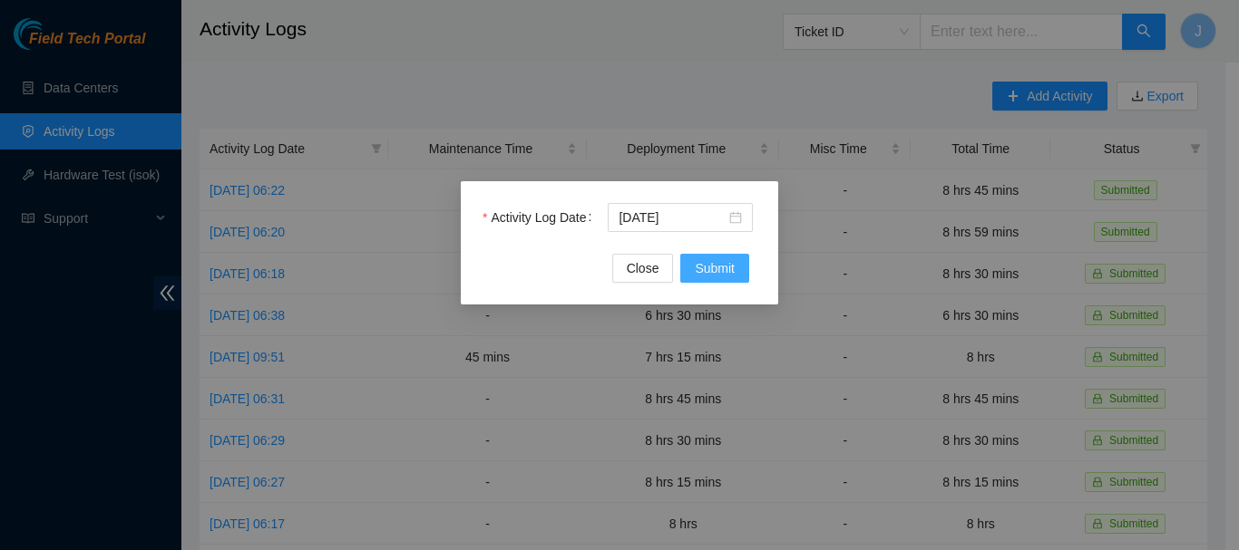
click at [708, 266] on span "Submit" at bounding box center [715, 268] width 40 height 20
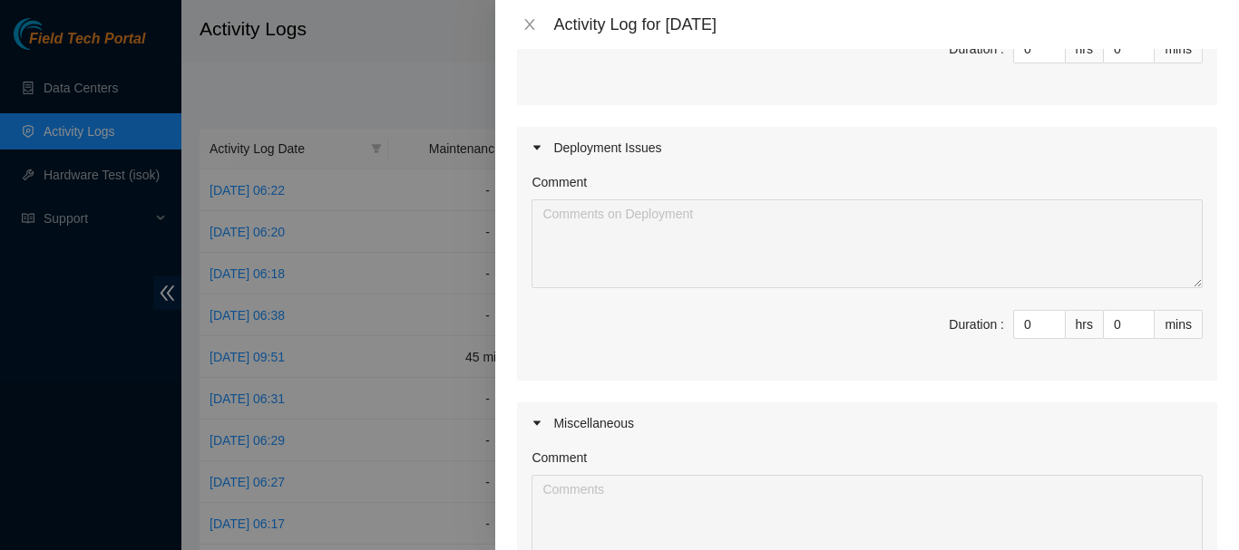
scroll to position [411, 0]
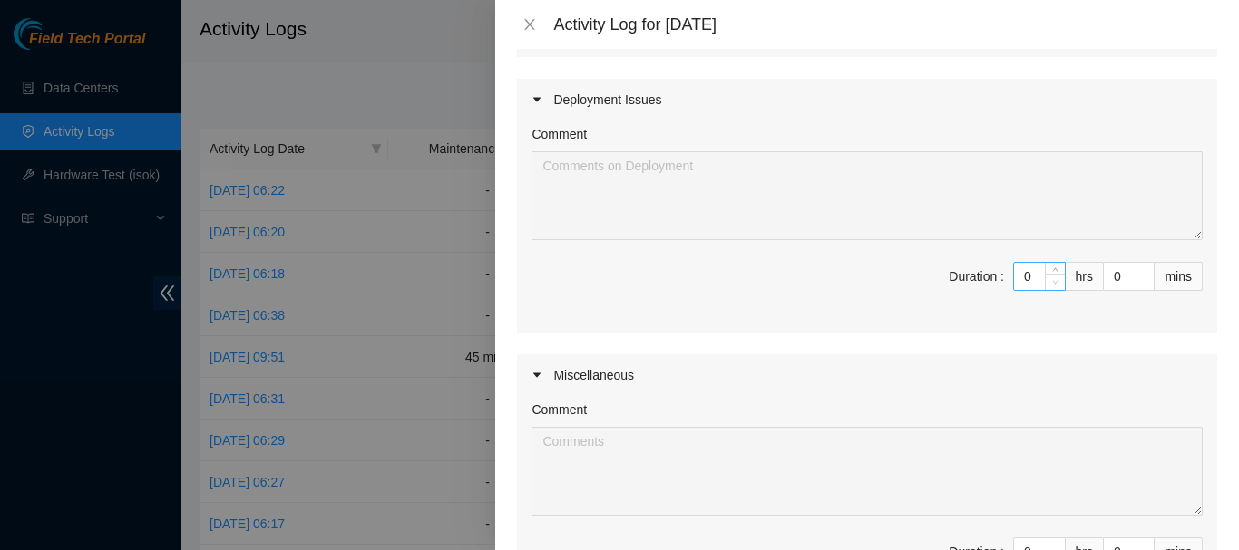
click at [1044, 281] on span "Decrease Value" at bounding box center [1054, 282] width 20 height 16
drag, startPoint x: 1022, startPoint y: 277, endPoint x: 935, endPoint y: 270, distance: 87.3
click at [935, 270] on span "Duration : 0 hrs 0 mins" at bounding box center [866, 287] width 671 height 51
type input "8"
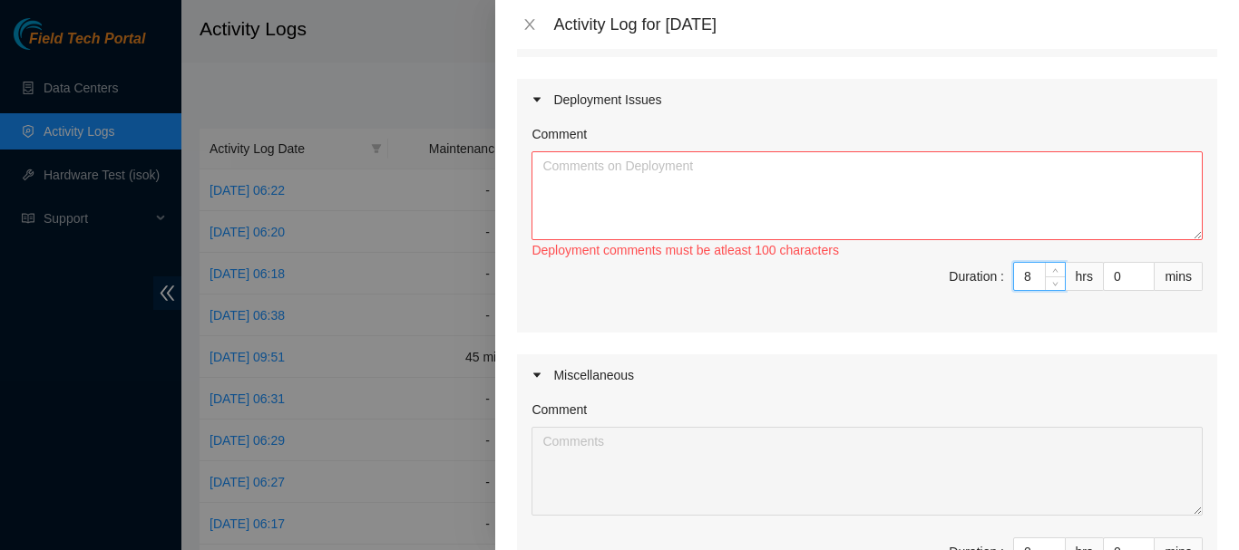
type input "8"
click at [899, 178] on textarea "Comment" at bounding box center [866, 195] width 671 height 89
paste textarea "6:15 to 6:30 Set up 6:30 to 2:15 Clean up from [DATE]. I have the boxes in the …"
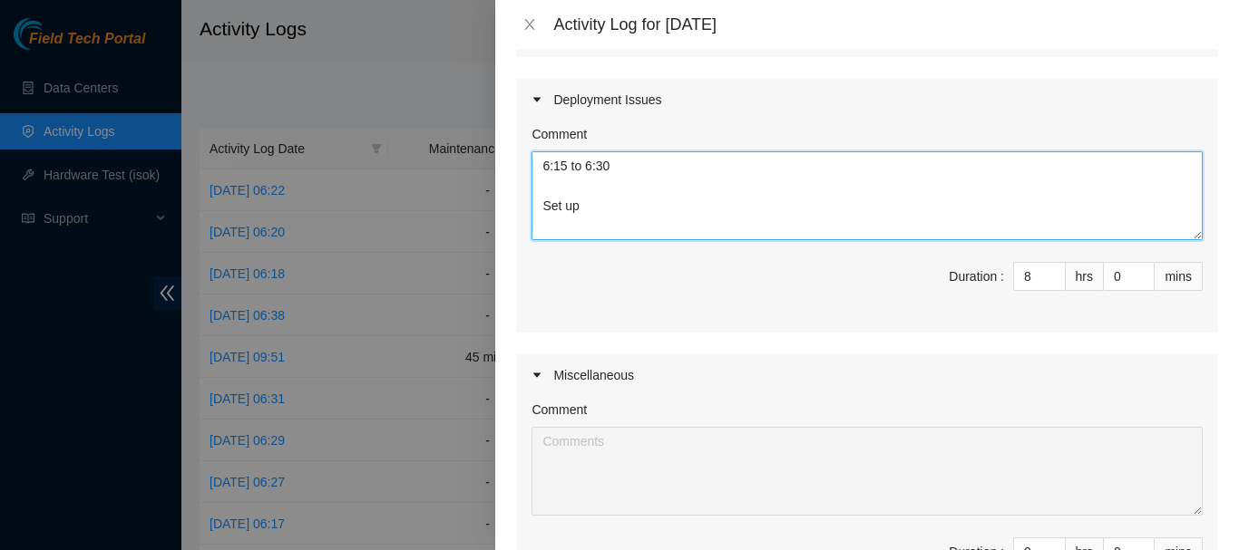
scroll to position [94, 0]
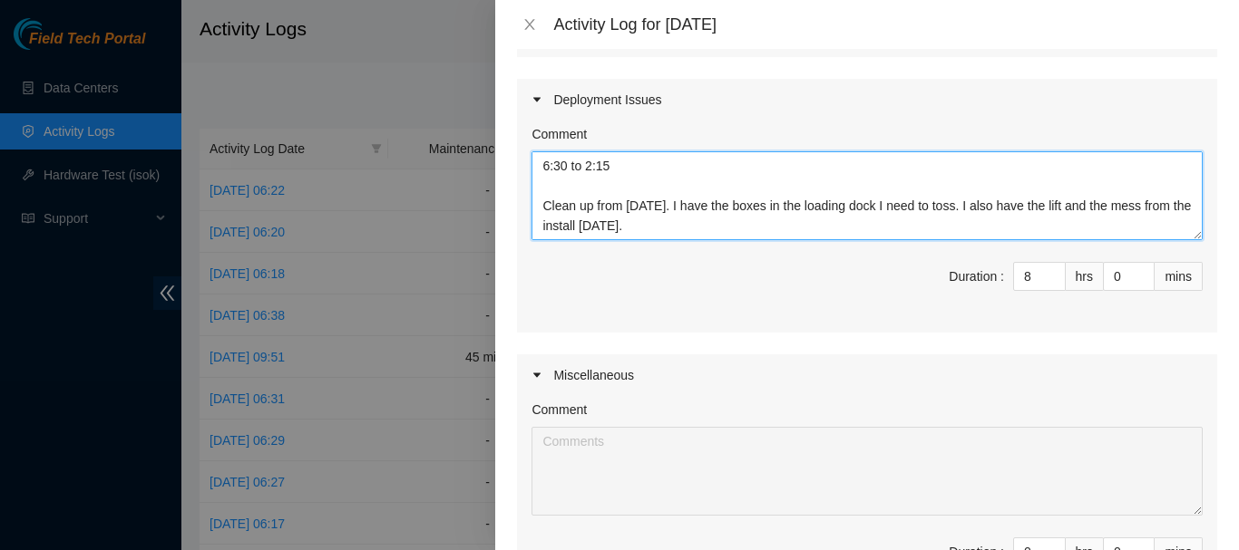
type textarea "6:15 to 6:30 Set up 6:30 to 2:15 Clean up from [DATE]. I have the boxes in the …"
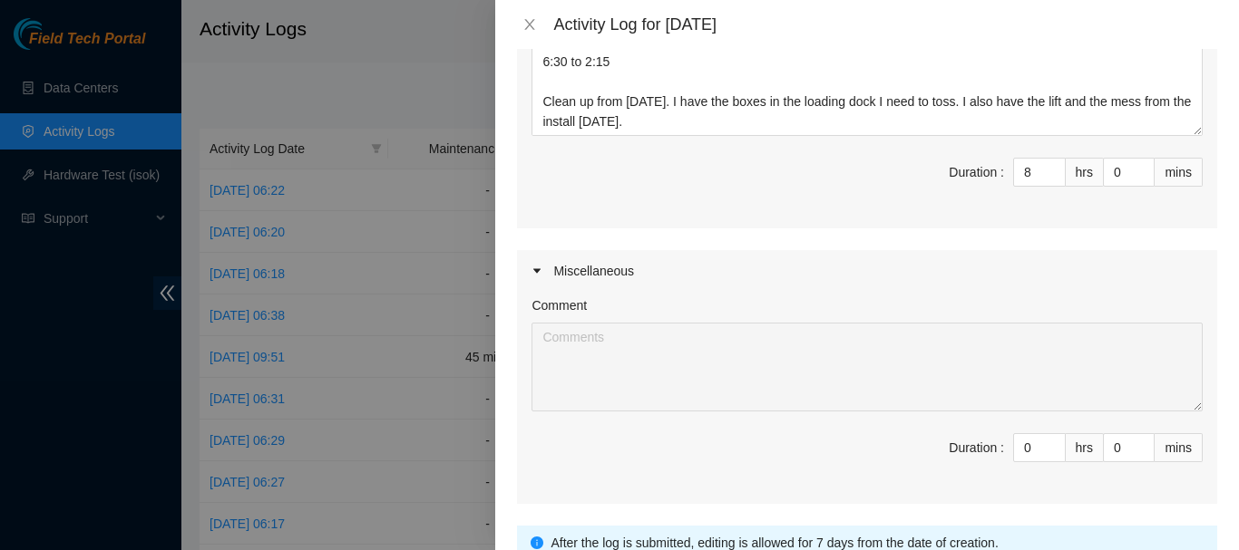
scroll to position [667, 0]
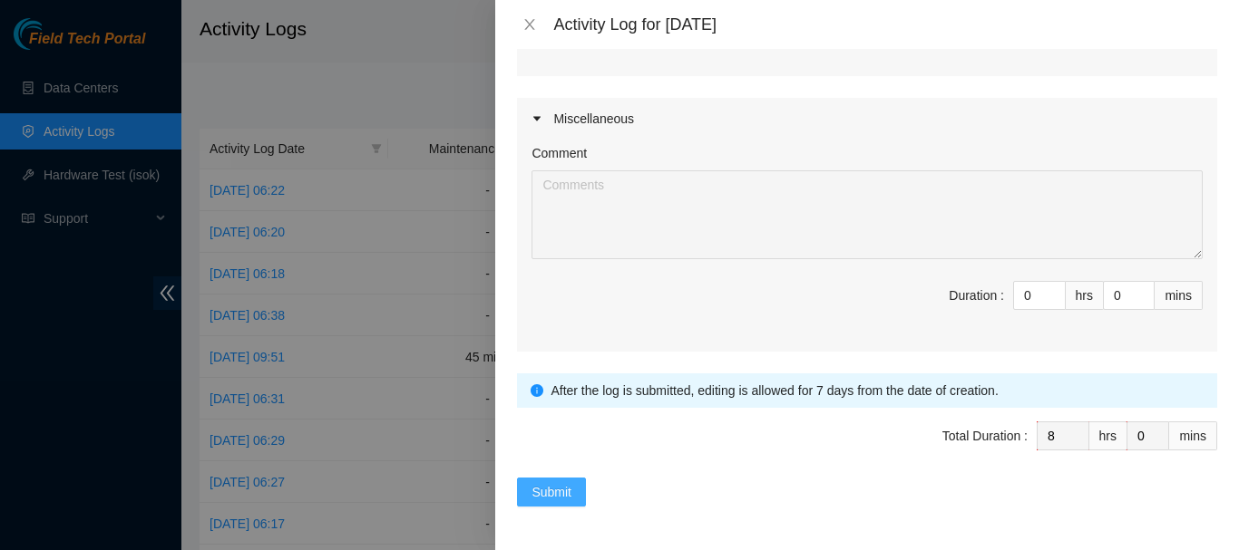
click at [541, 491] on span "Submit" at bounding box center [551, 492] width 40 height 20
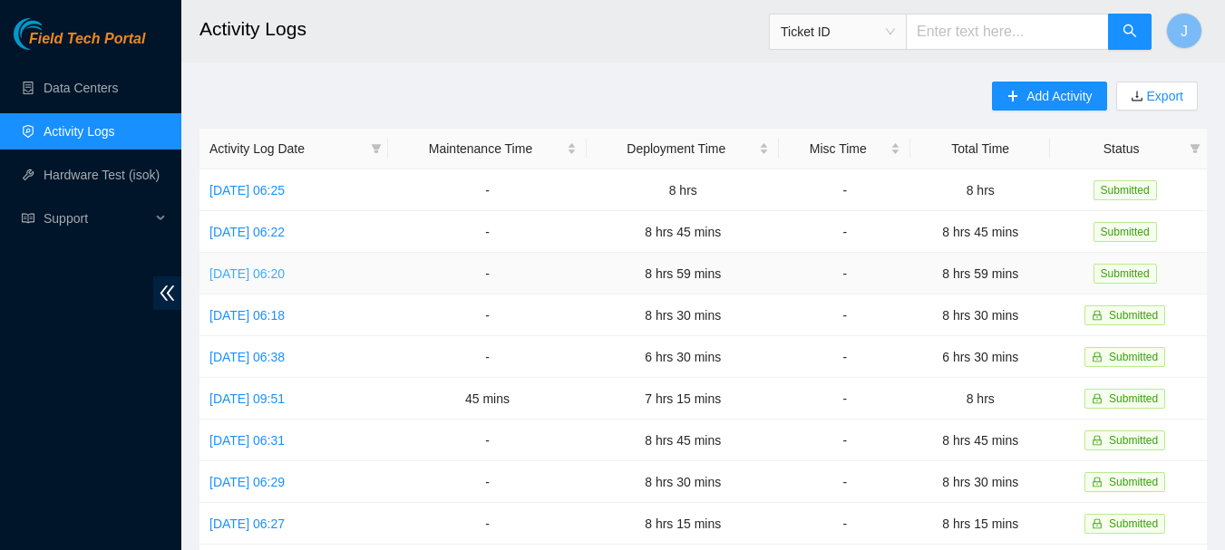
click at [265, 277] on link "[DATE] 06:20" at bounding box center [246, 274] width 75 height 15
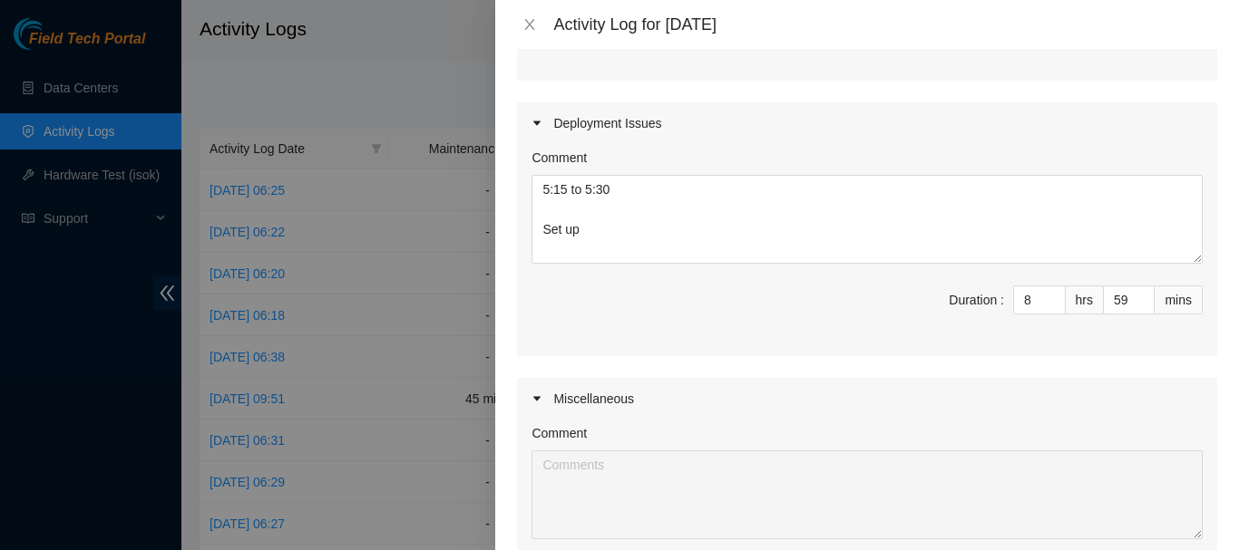
scroll to position [396, 0]
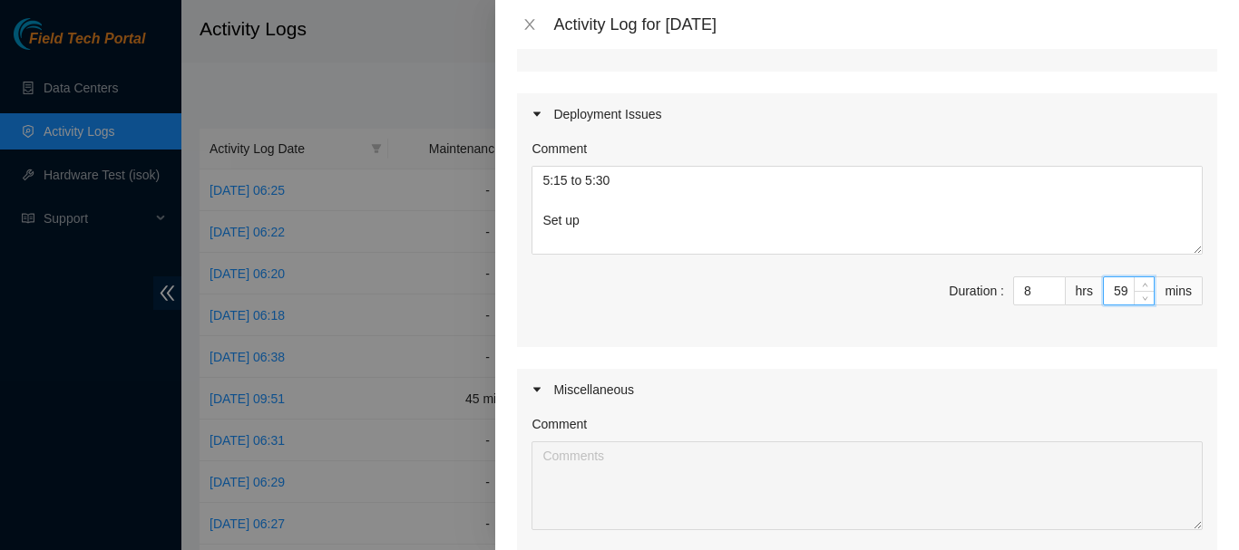
click at [1112, 294] on input "59" at bounding box center [1128, 290] width 50 height 27
drag, startPoint x: 1119, startPoint y: 293, endPoint x: 1083, endPoint y: 287, distance: 36.8
click at [1083, 287] on span "Duration : 8 hrs 59 mins" at bounding box center [866, 302] width 671 height 51
type input "4"
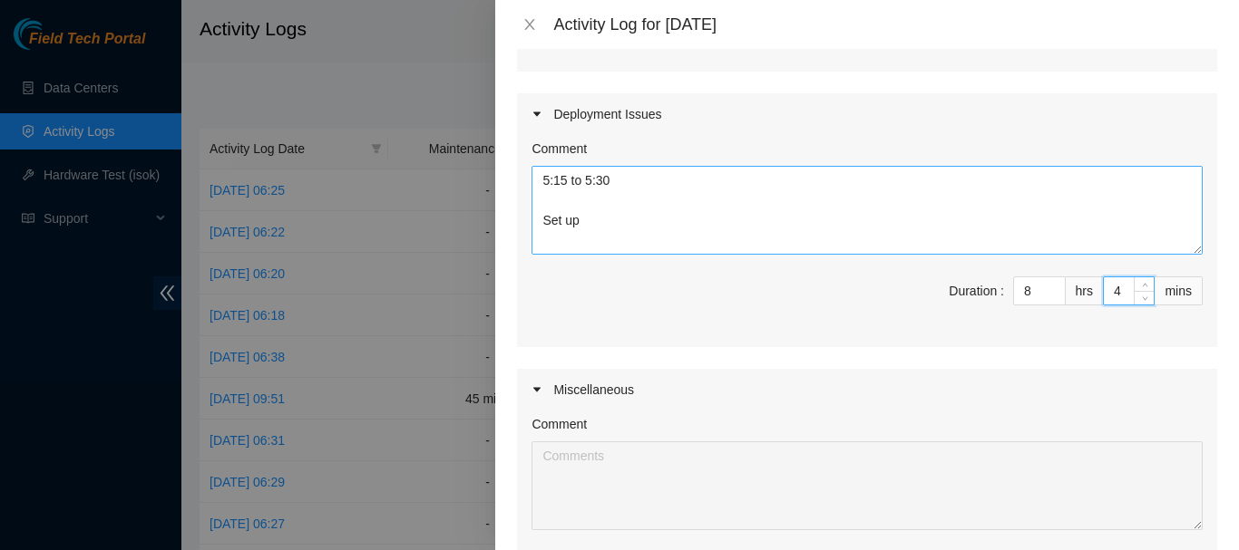
type input "45"
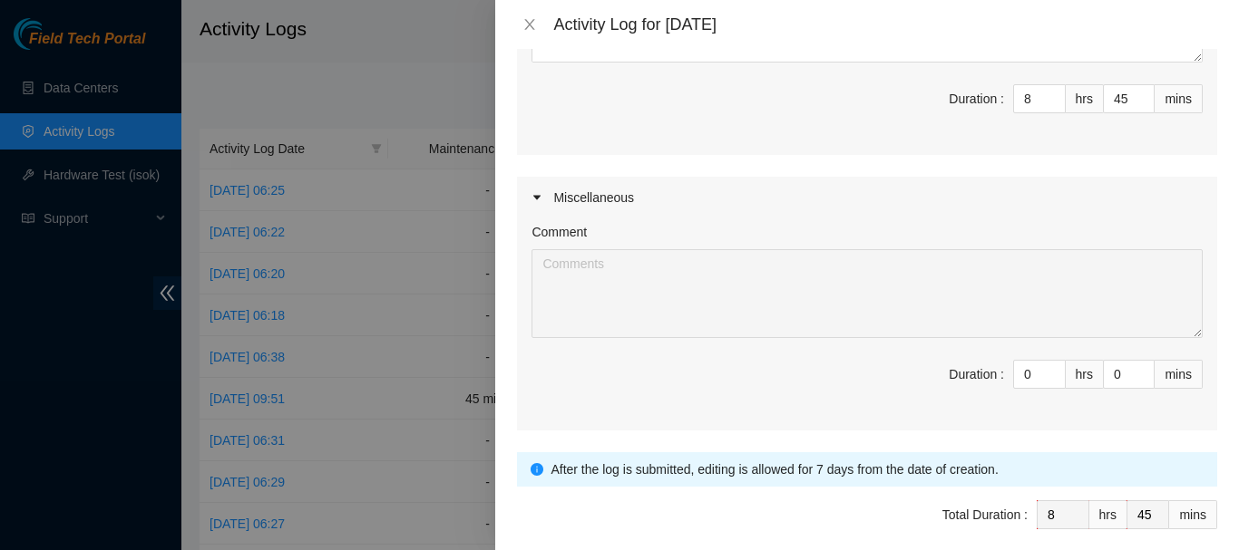
scroll to position [667, 0]
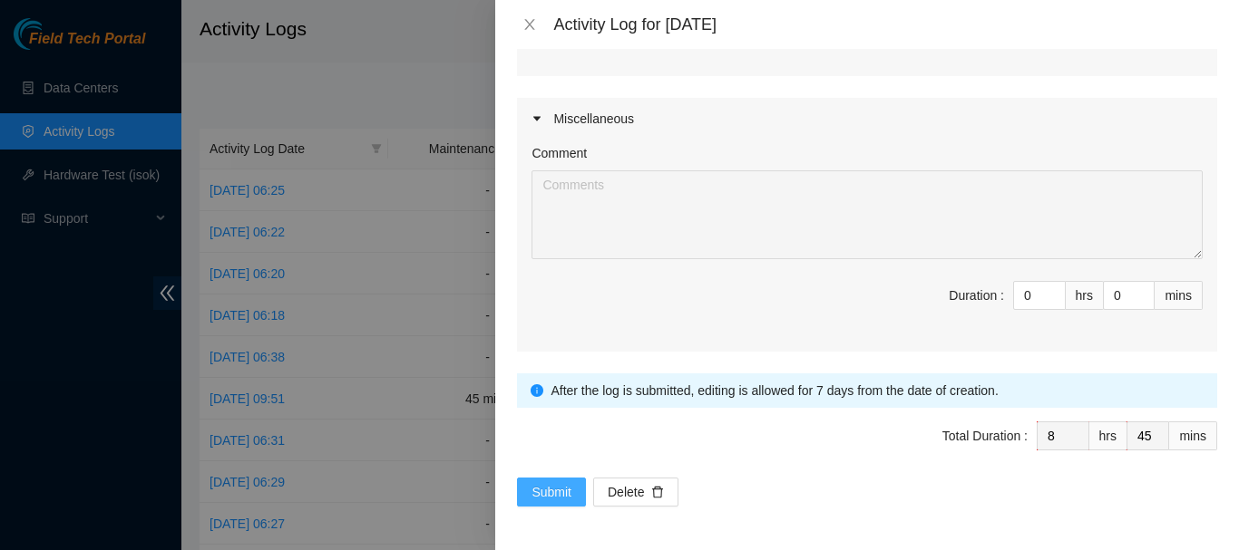
click at [549, 489] on span "Submit" at bounding box center [551, 492] width 40 height 20
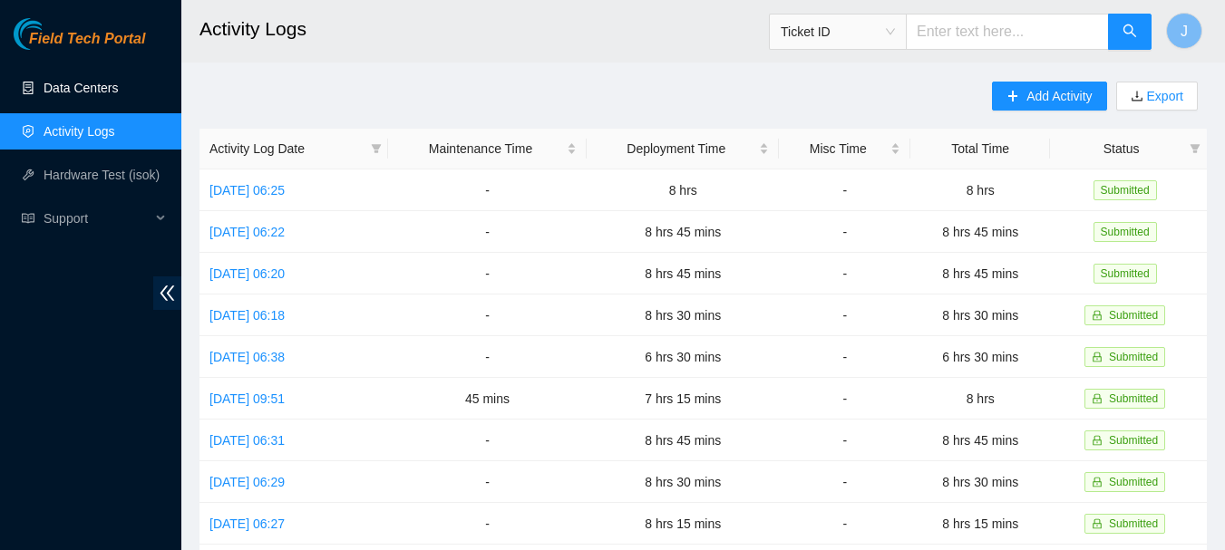
click at [92, 86] on link "Data Centers" at bounding box center [81, 88] width 74 height 15
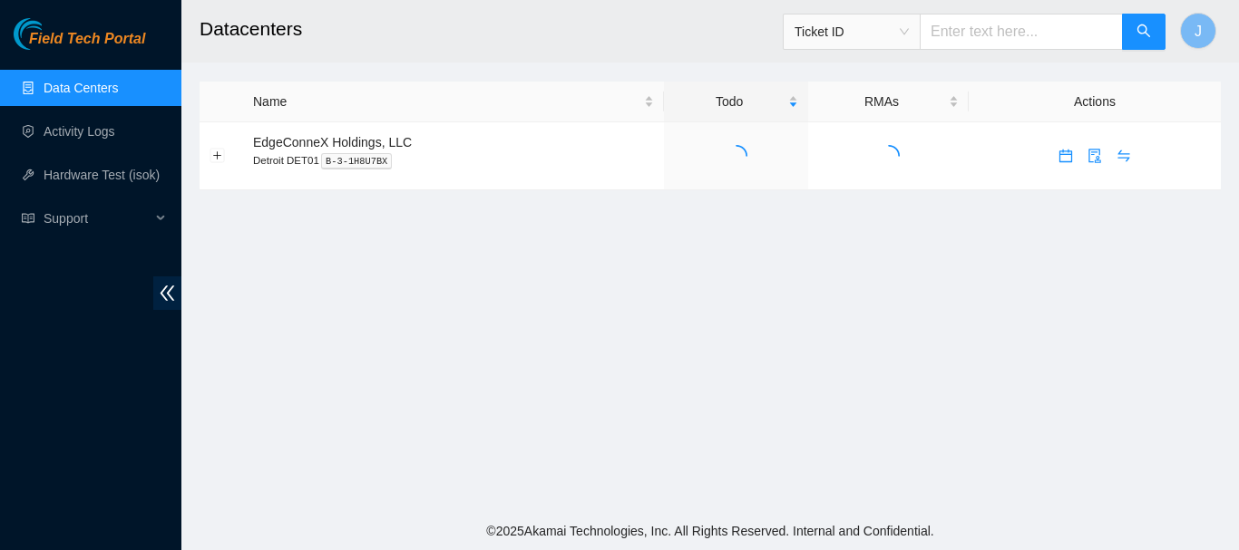
click at [92, 86] on link "Data Centers" at bounding box center [81, 88] width 74 height 15
